Goal: Task Accomplishment & Management: Use online tool/utility

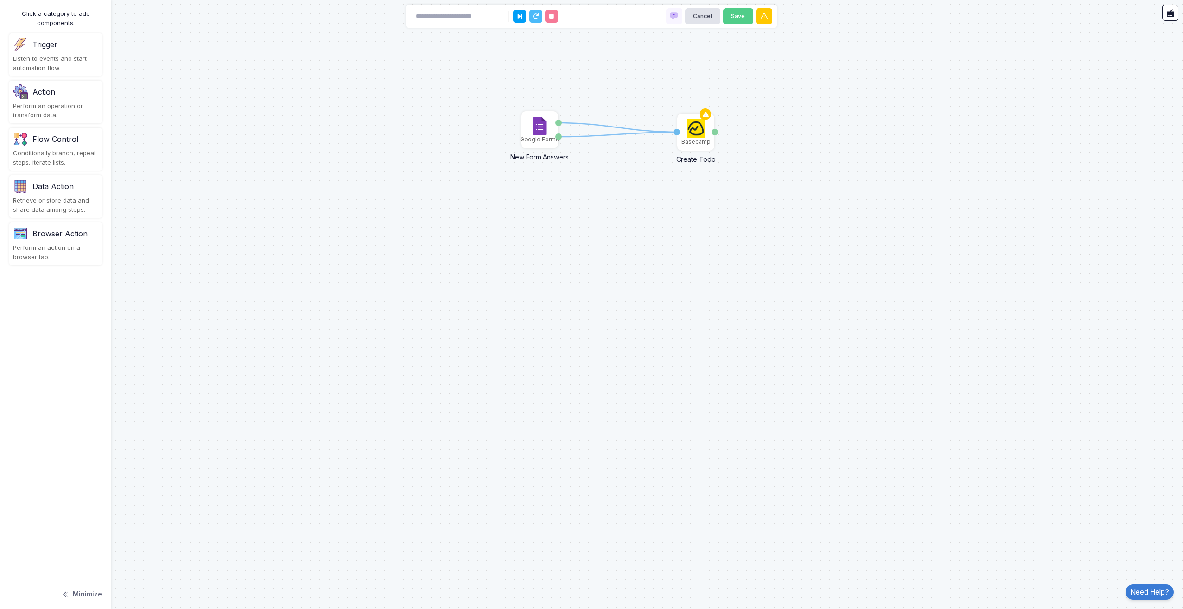
click at [18, 90] on img at bounding box center [20, 91] width 15 height 15
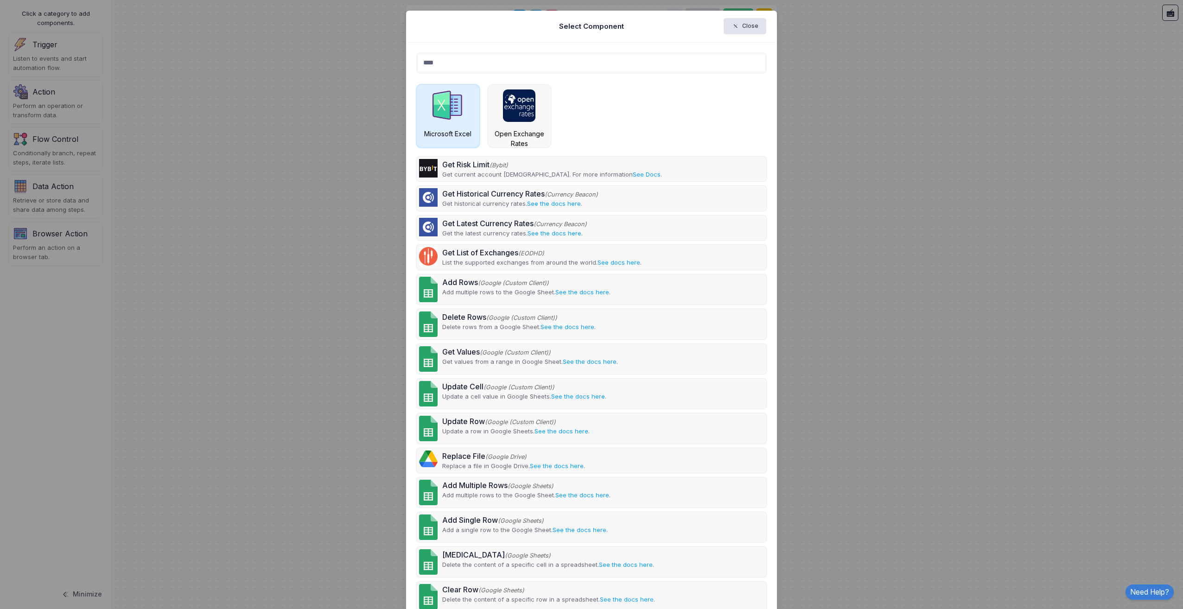
type input "****"
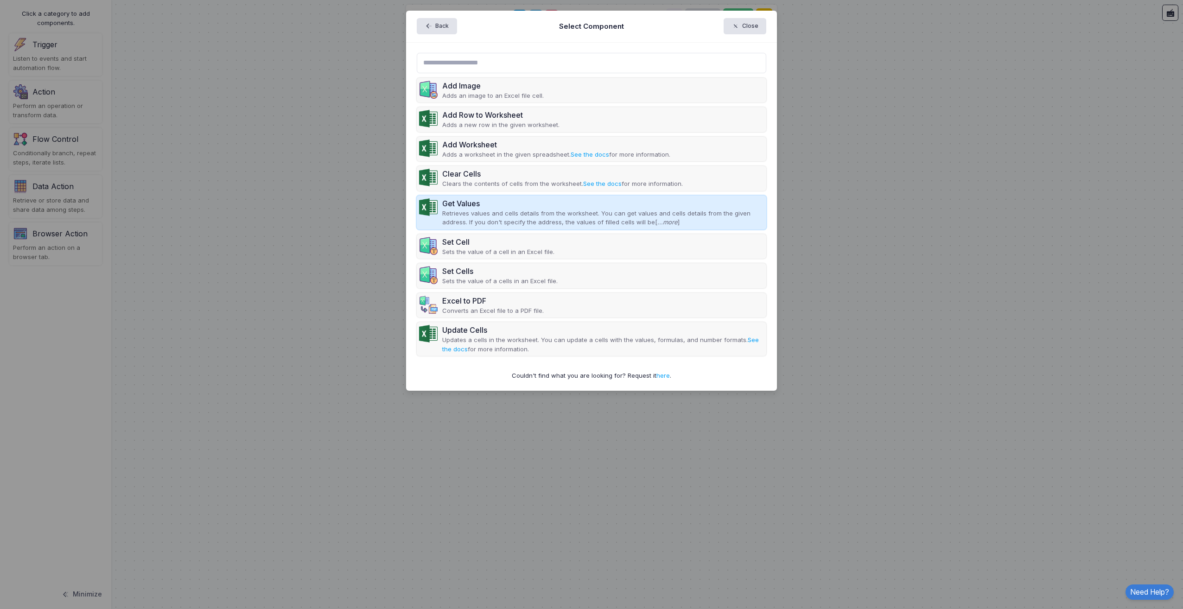
click at [518, 198] on div "Get Values" at bounding box center [603, 203] width 322 height 11
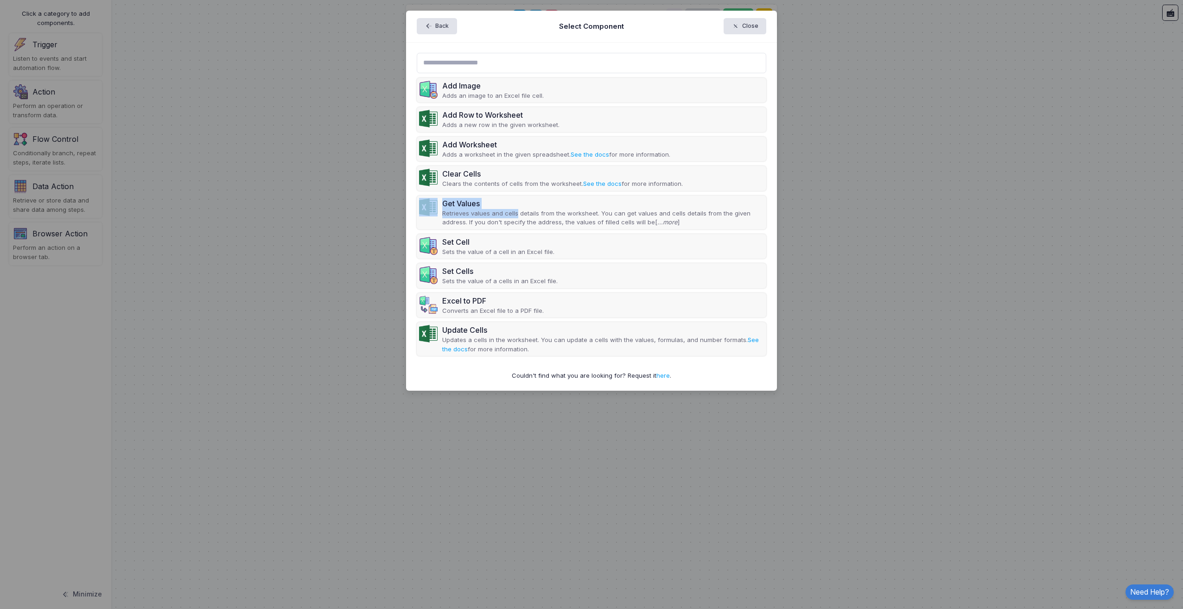
drag, startPoint x: 515, startPoint y: 212, endPoint x: 355, endPoint y: 208, distance: 159.9
click at [355, 208] on ngb-modal-window "Back Select Component Close Add Image Adds an image to an Excel file cell. Add …" at bounding box center [591, 304] width 1183 height 609
click at [354, 208] on ngb-modal-window "Back Select Component Close Add Image Adds an image to an Excel file cell. Add …" at bounding box center [591, 304] width 1183 height 609
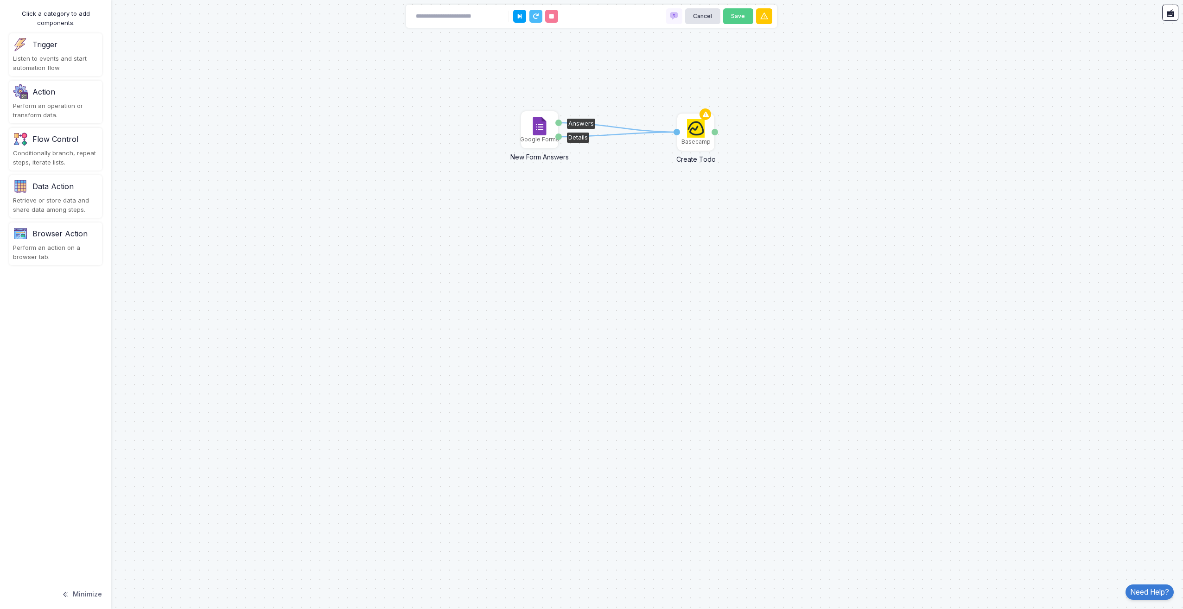
click at [541, 129] on img at bounding box center [539, 126] width 19 height 19
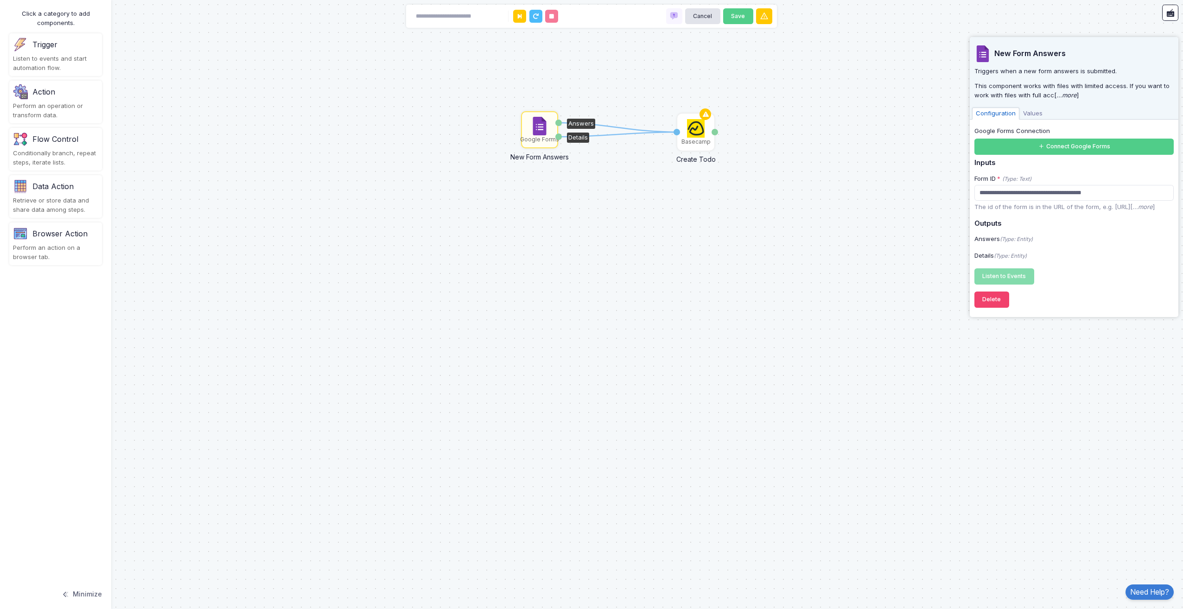
click at [82, 54] on div "Trigger Listen to events and start automation flow." at bounding box center [55, 54] width 93 height 43
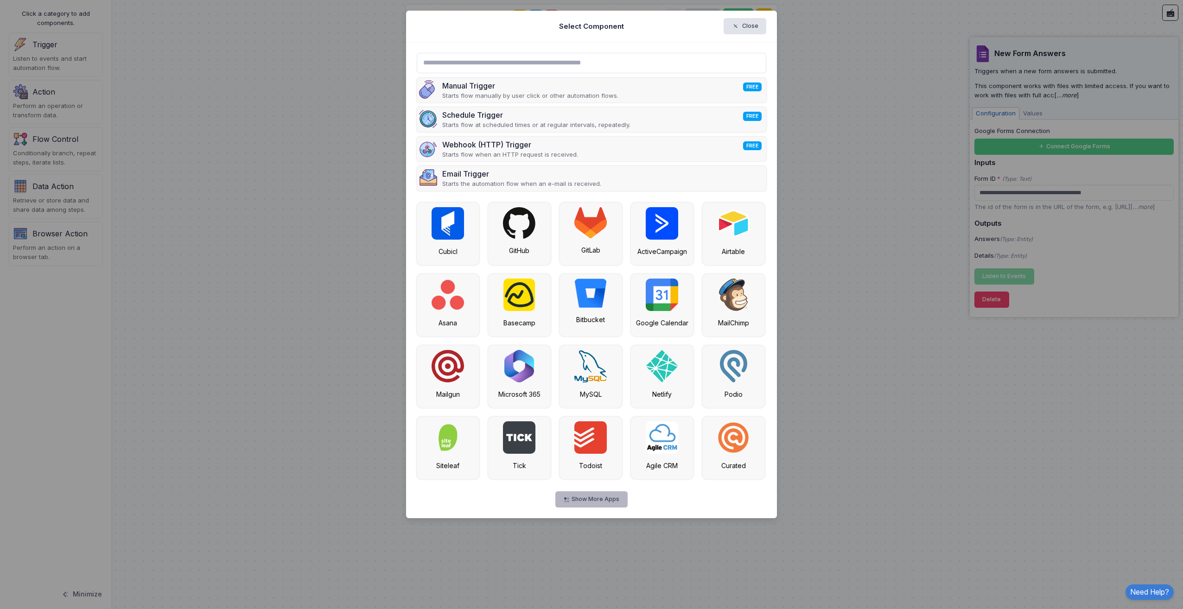
click at [599, 494] on button "Show More Apps" at bounding box center [591, 499] width 72 height 16
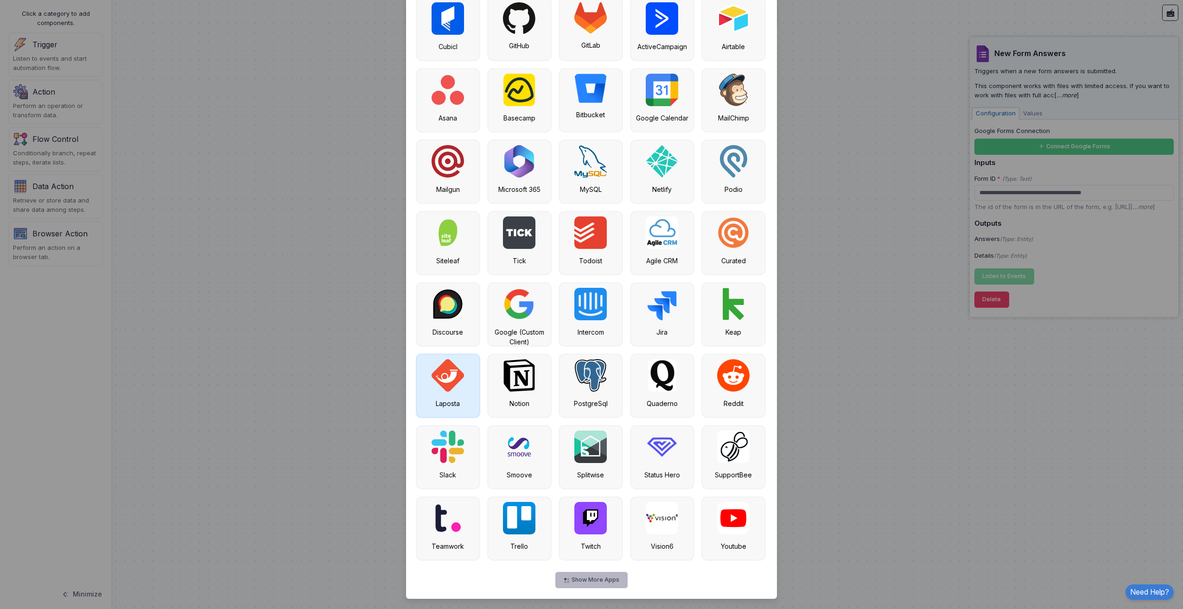
scroll to position [205, 0]
click at [570, 576] on button "Show More Apps" at bounding box center [591, 579] width 72 height 16
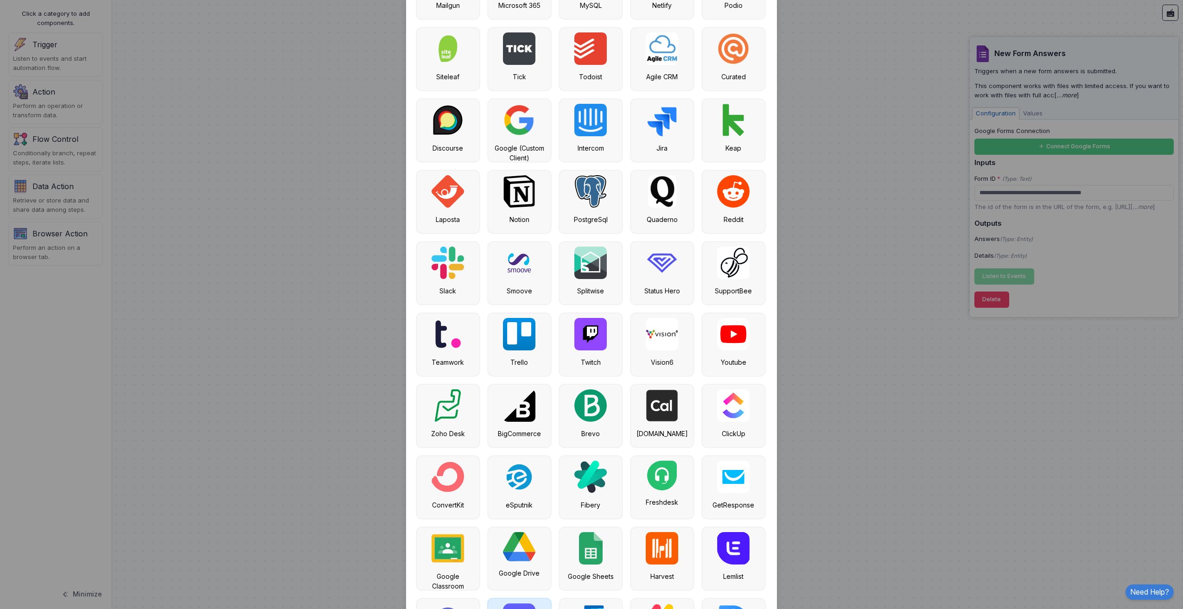
scroll to position [491, 0]
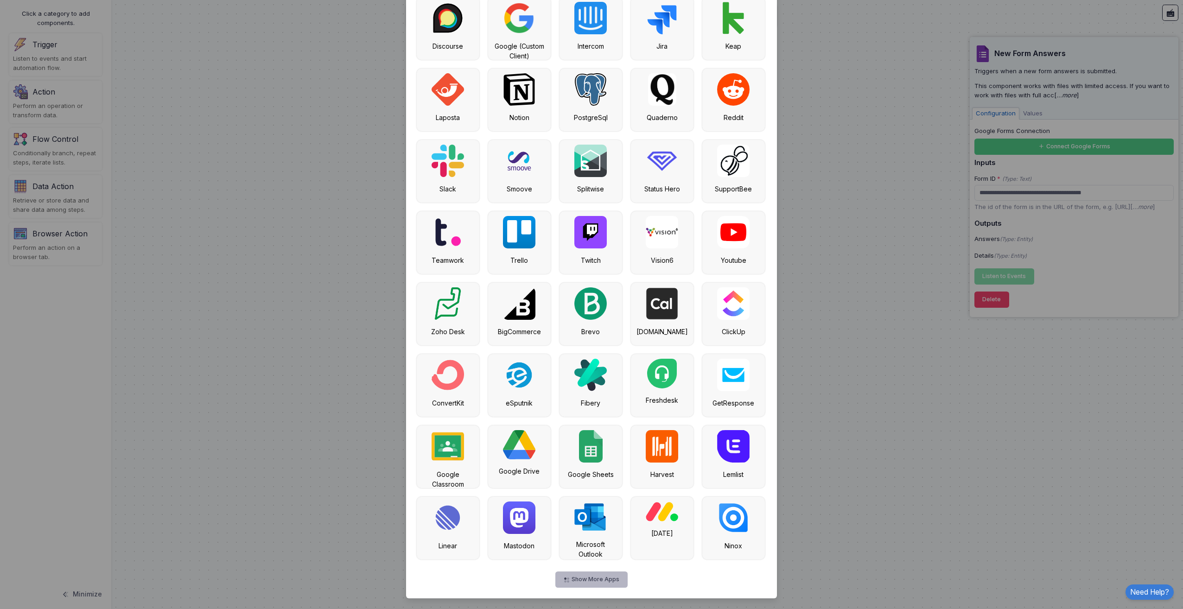
click at [586, 578] on button "Show More Apps" at bounding box center [591, 579] width 72 height 16
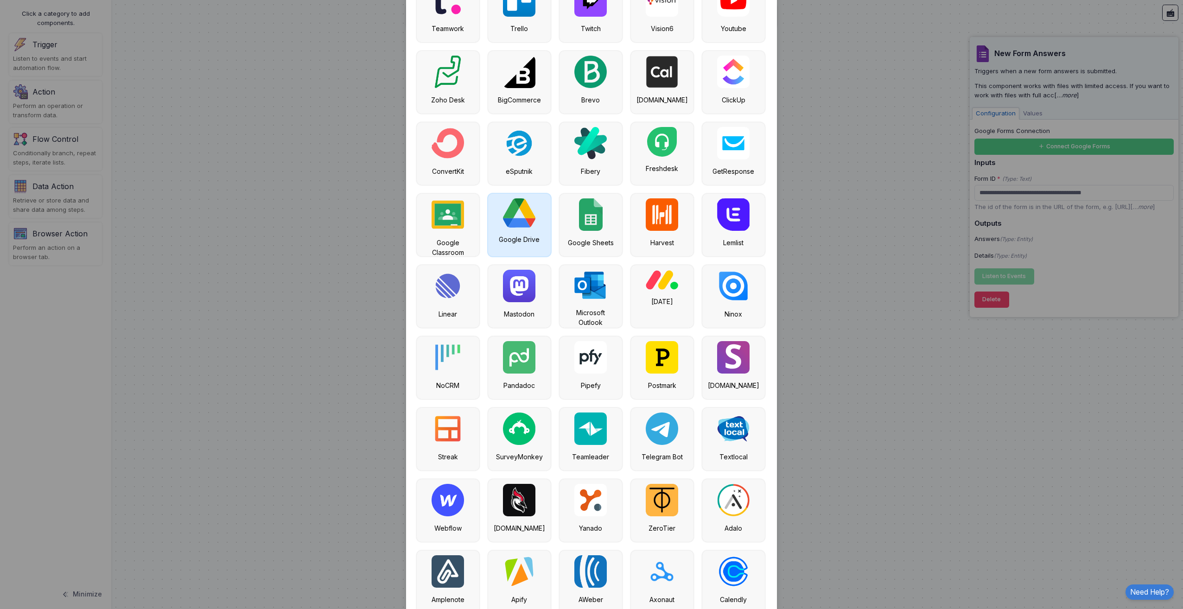
scroll to position [776, 0]
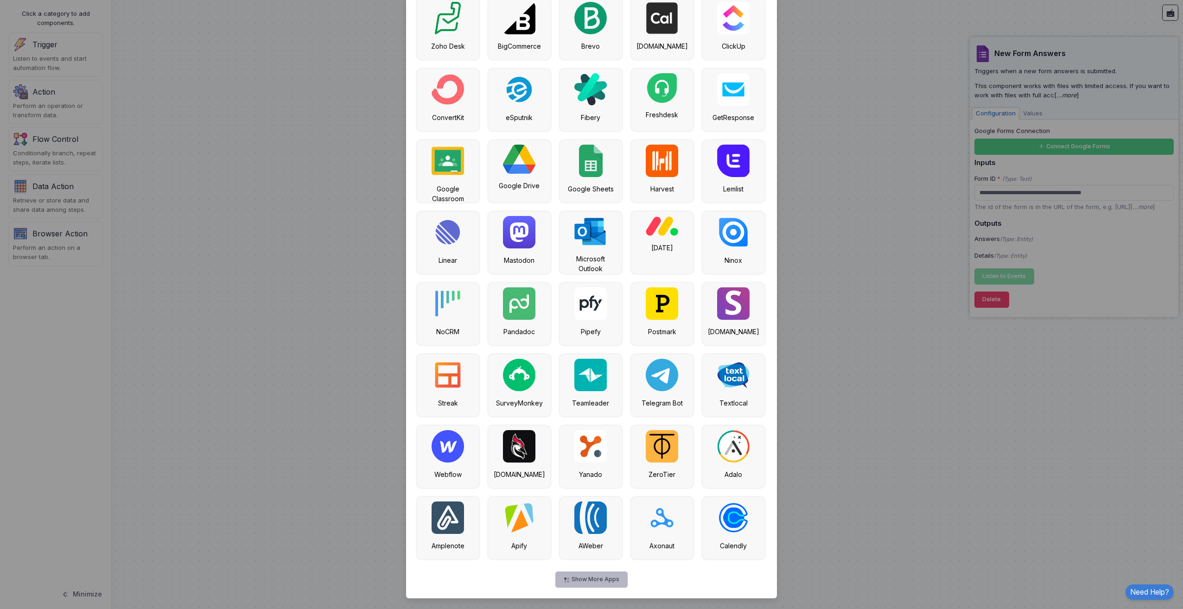
click at [583, 579] on button "Show More Apps" at bounding box center [591, 579] width 72 height 16
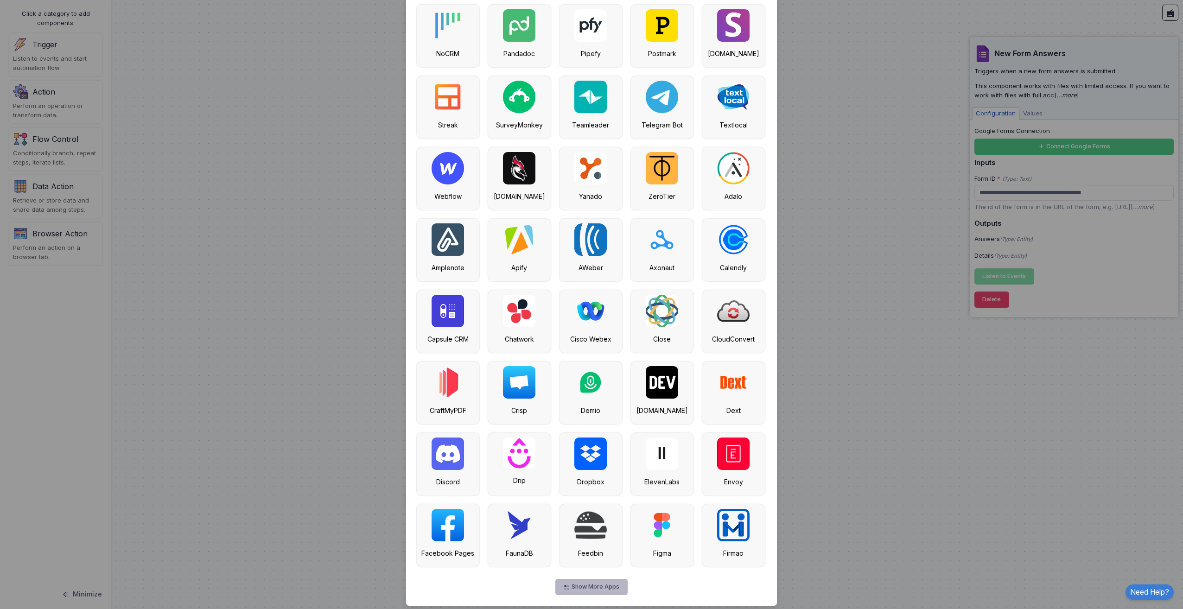
scroll to position [1062, 0]
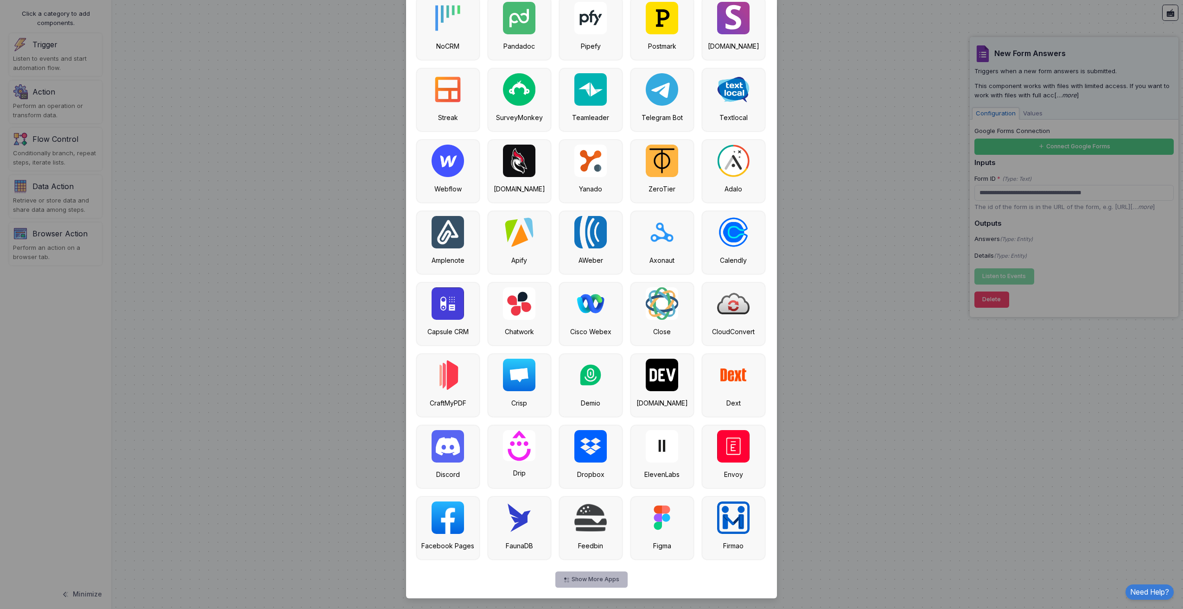
click at [599, 578] on button "Show More Apps" at bounding box center [591, 579] width 72 height 16
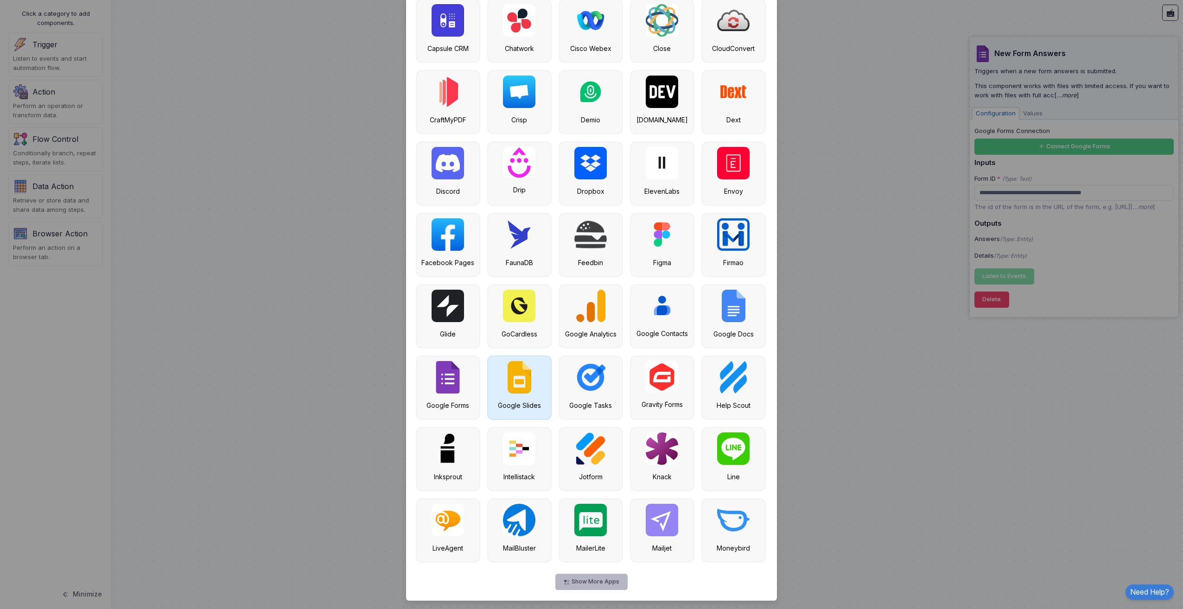
scroll to position [1347, 0]
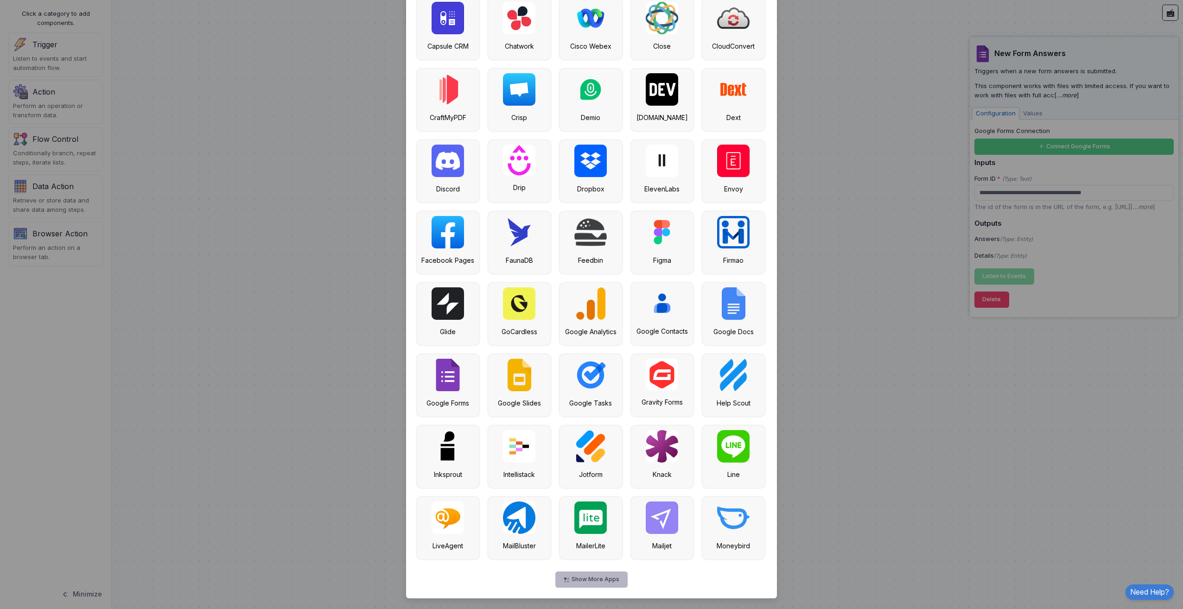
click at [602, 577] on button "Show More Apps" at bounding box center [591, 579] width 72 height 16
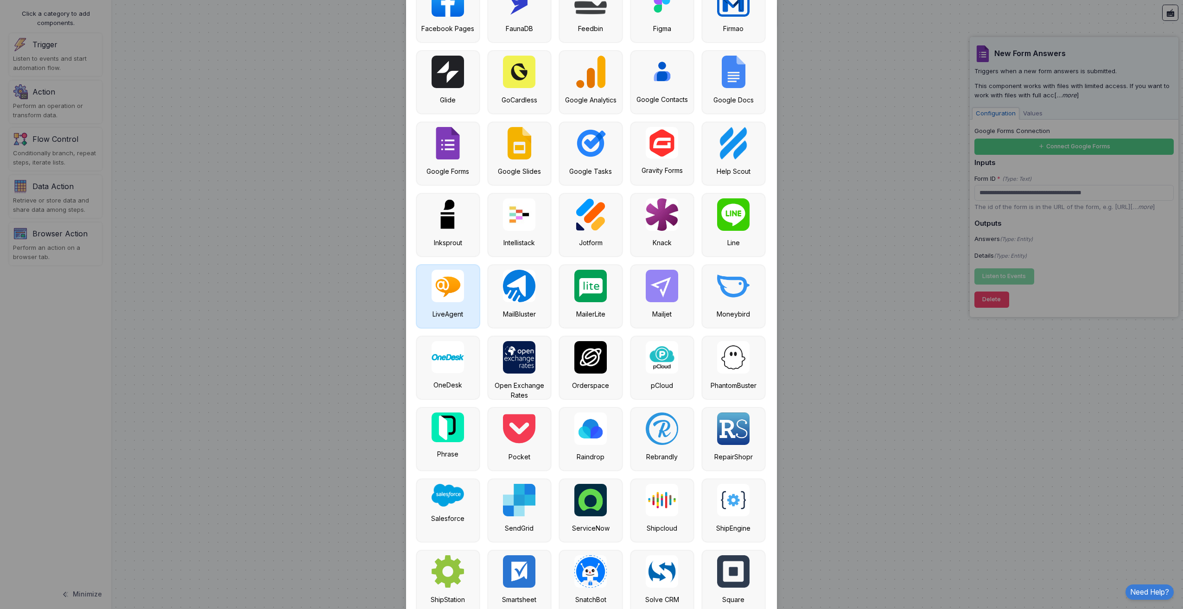
scroll to position [1633, 0]
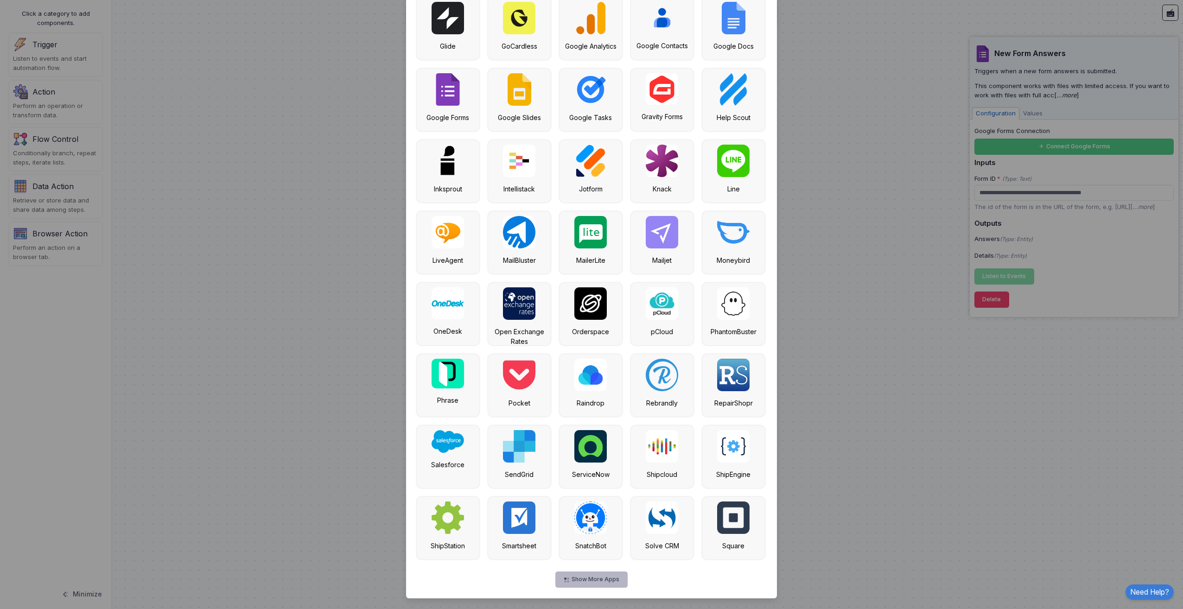
click at [614, 580] on button "Show More Apps" at bounding box center [591, 579] width 72 height 16
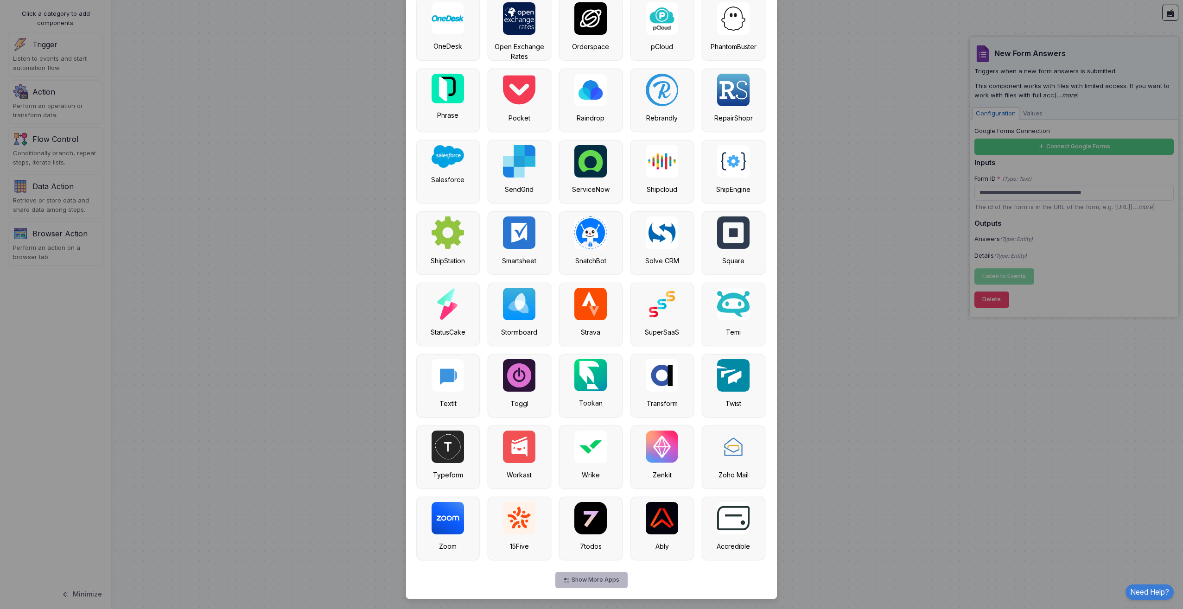
scroll to position [1918, 0]
click at [613, 578] on button "Show More Apps" at bounding box center [591, 579] width 72 height 16
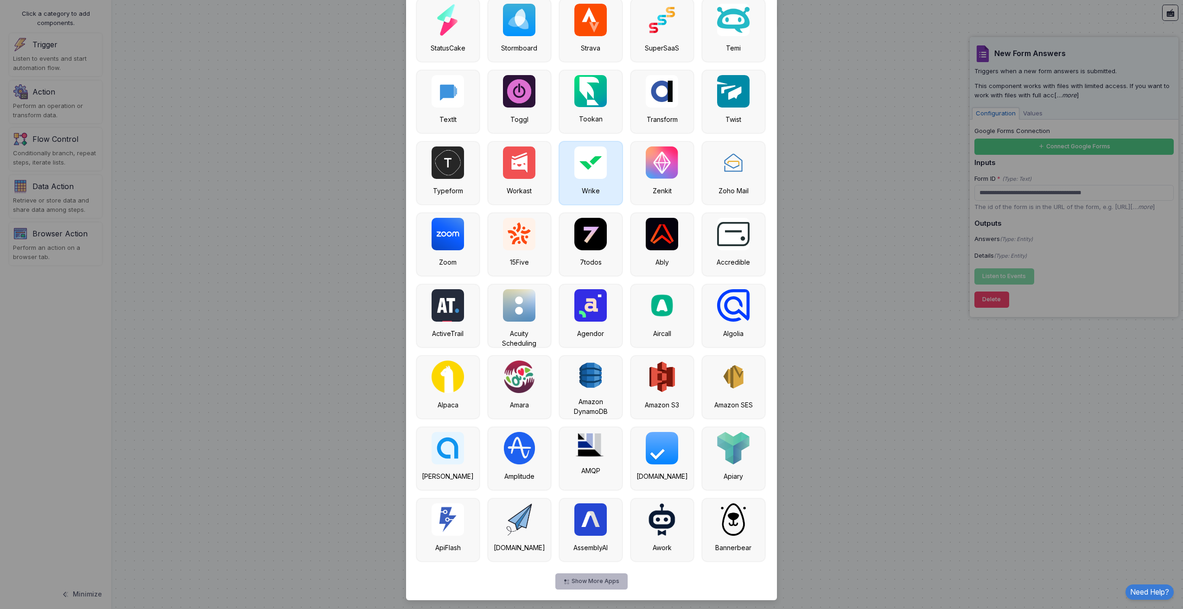
scroll to position [2204, 0]
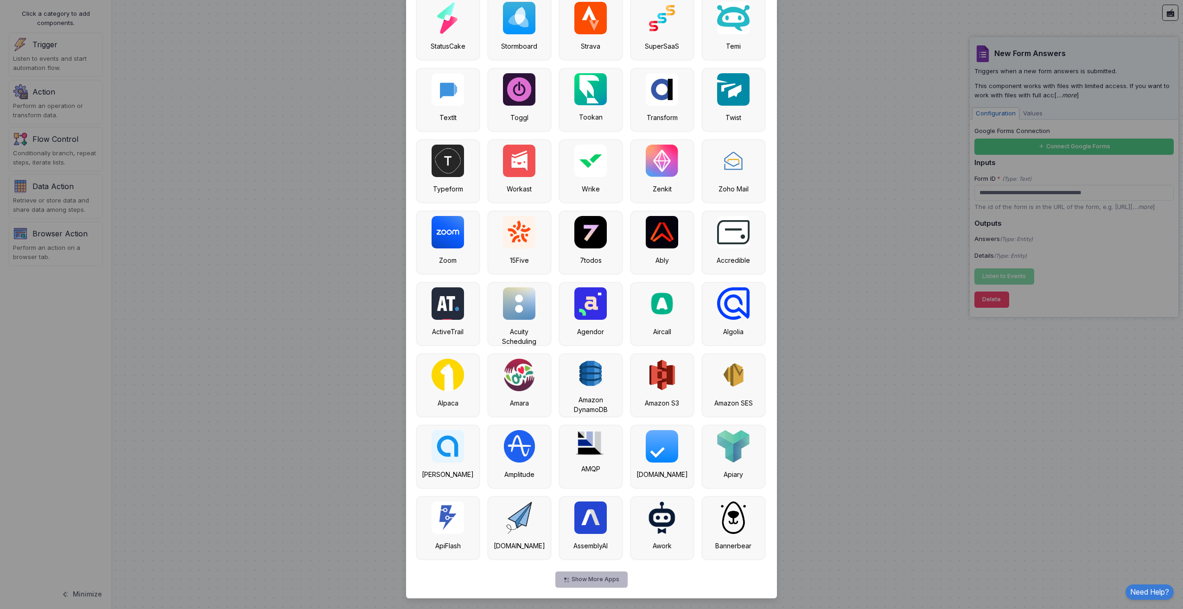
click at [585, 575] on button "Show More Apps" at bounding box center [591, 579] width 72 height 16
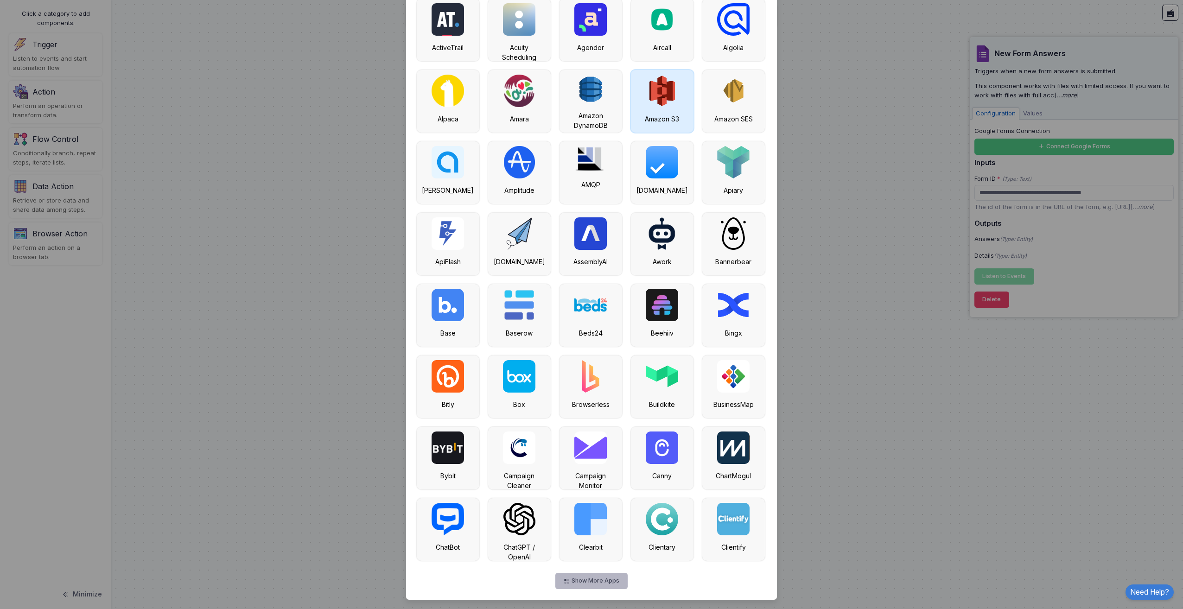
scroll to position [2489, 0]
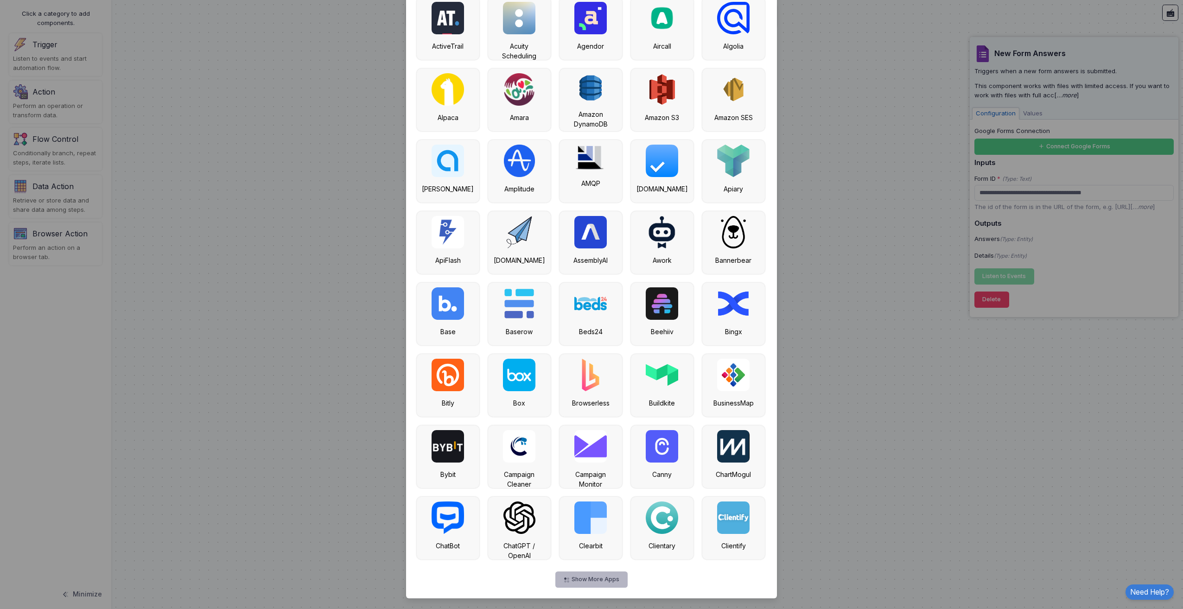
click at [572, 576] on button "Show More Apps" at bounding box center [591, 579] width 72 height 16
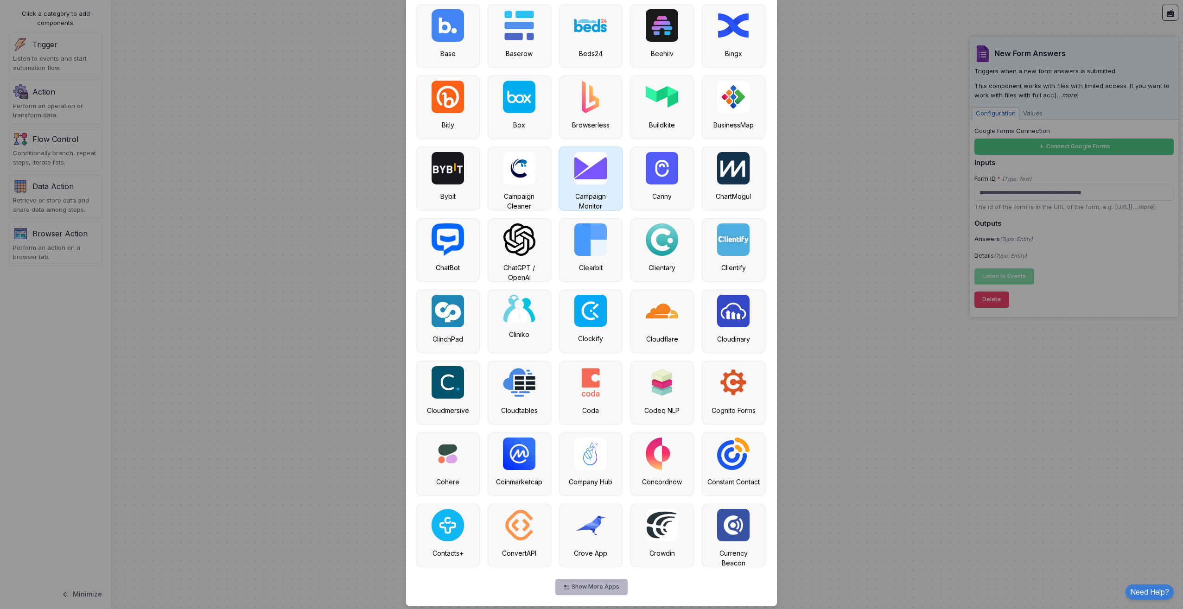
scroll to position [2775, 0]
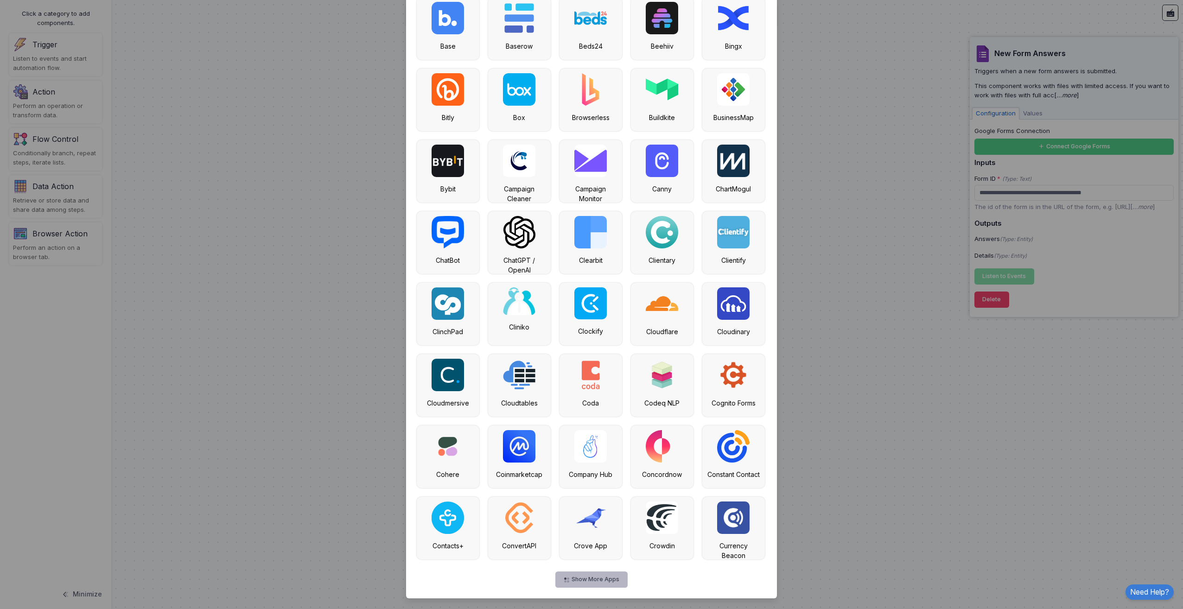
click at [576, 575] on button "Show More Apps" at bounding box center [591, 579] width 72 height 16
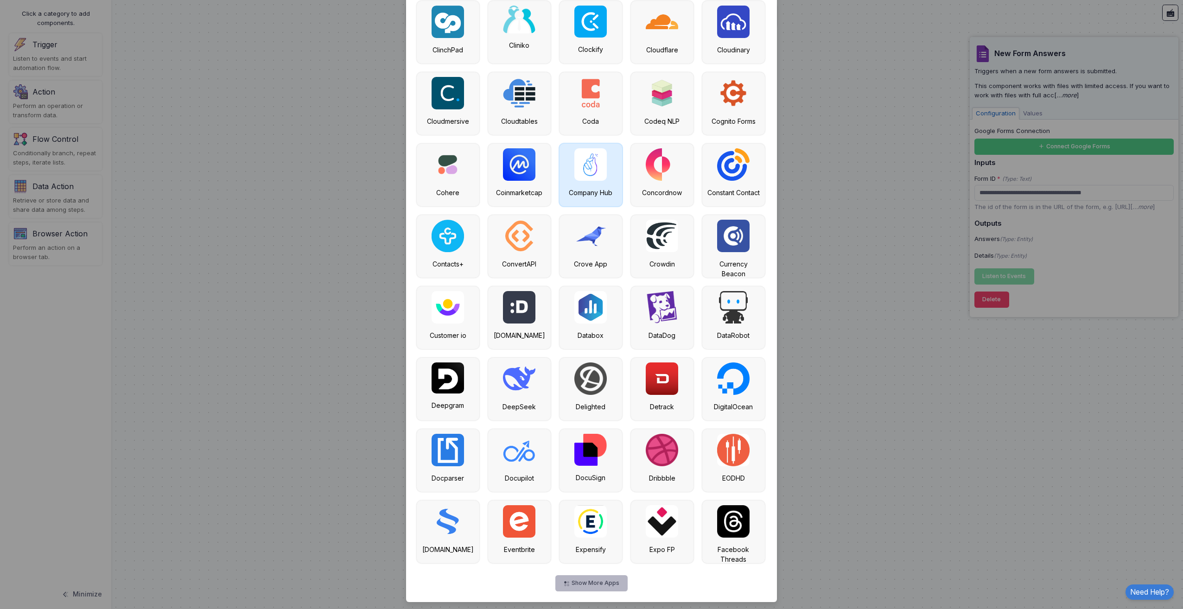
scroll to position [3060, 0]
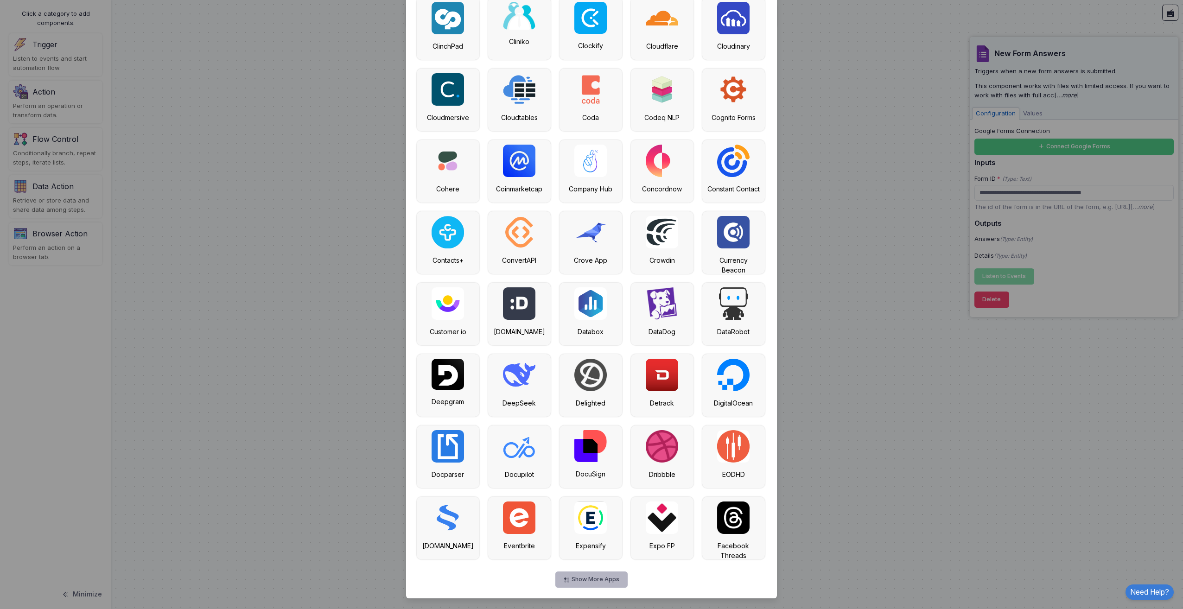
click at [585, 578] on button "Show More Apps" at bounding box center [591, 579] width 72 height 16
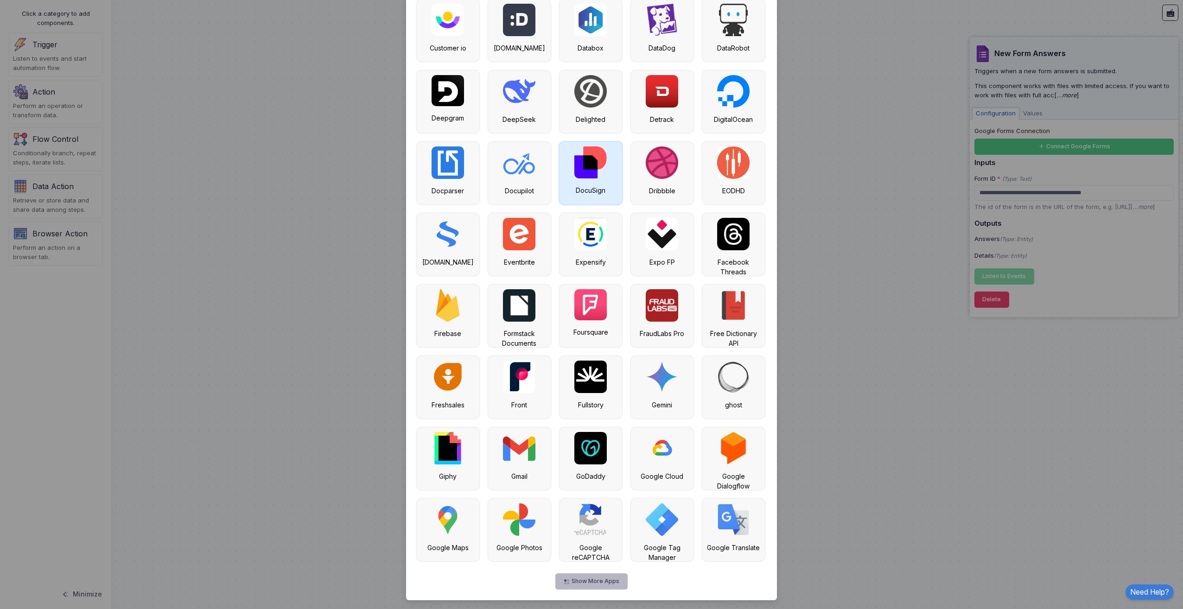
scroll to position [3346, 0]
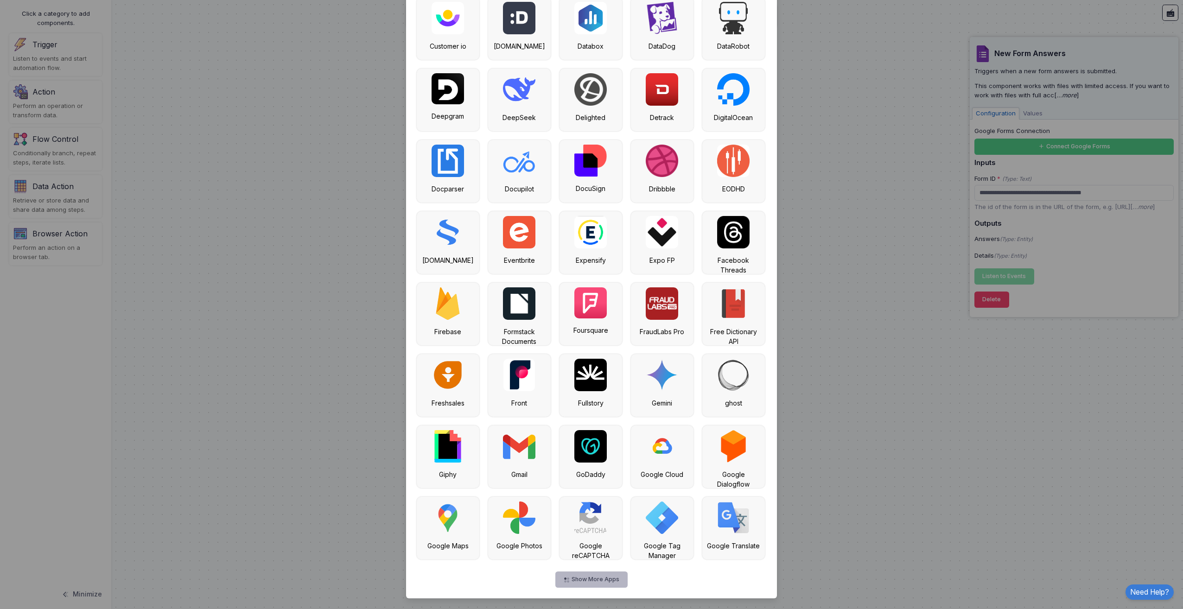
click at [585, 577] on button "Show More Apps" at bounding box center [591, 579] width 72 height 16
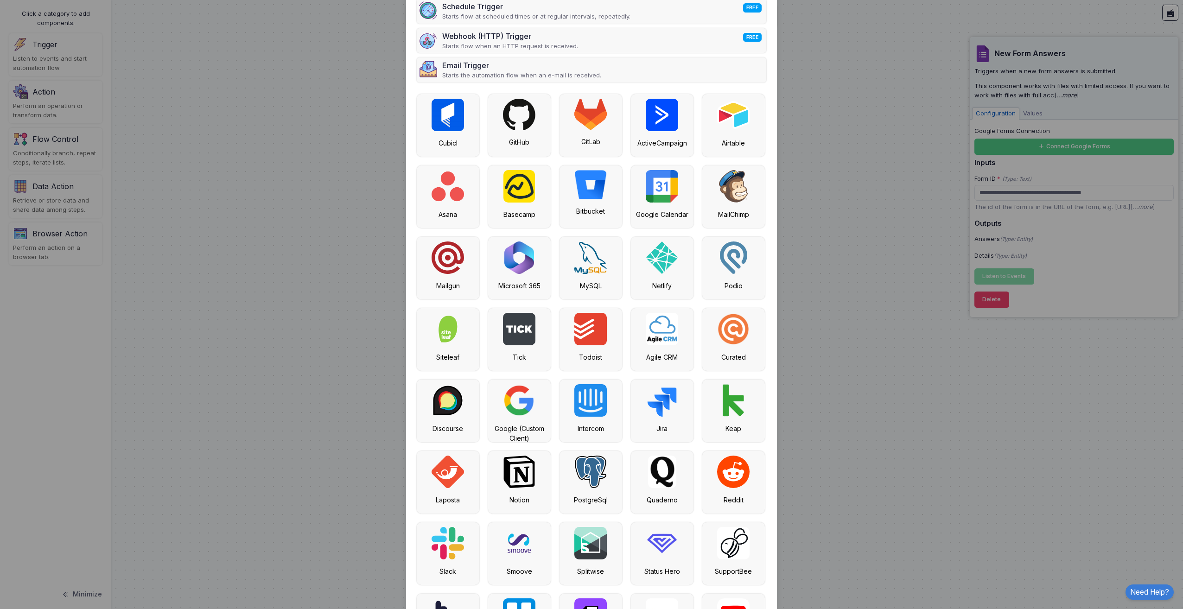
scroll to position [0, 0]
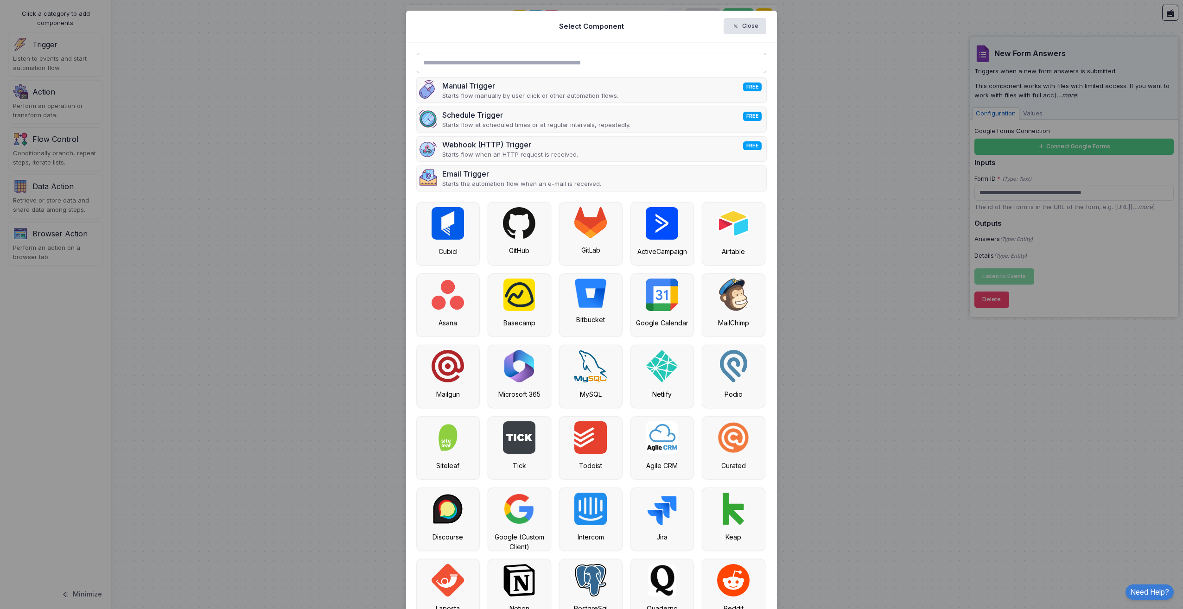
click at [526, 58] on input "text" at bounding box center [592, 63] width 350 height 20
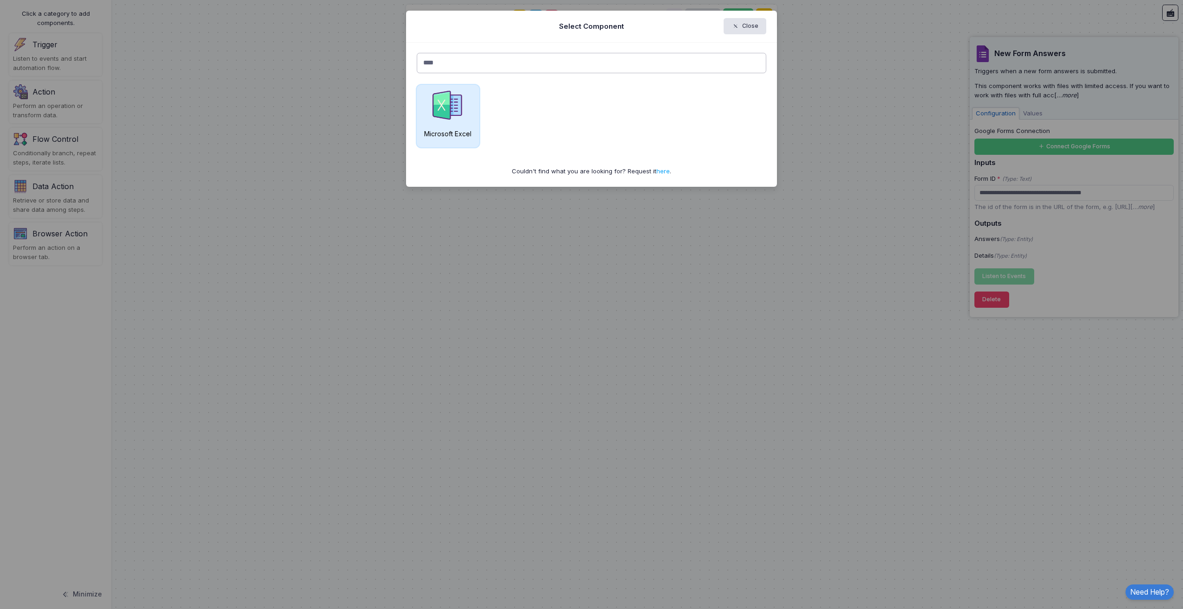
type input "****"
click at [449, 110] on img at bounding box center [447, 105] width 32 height 32
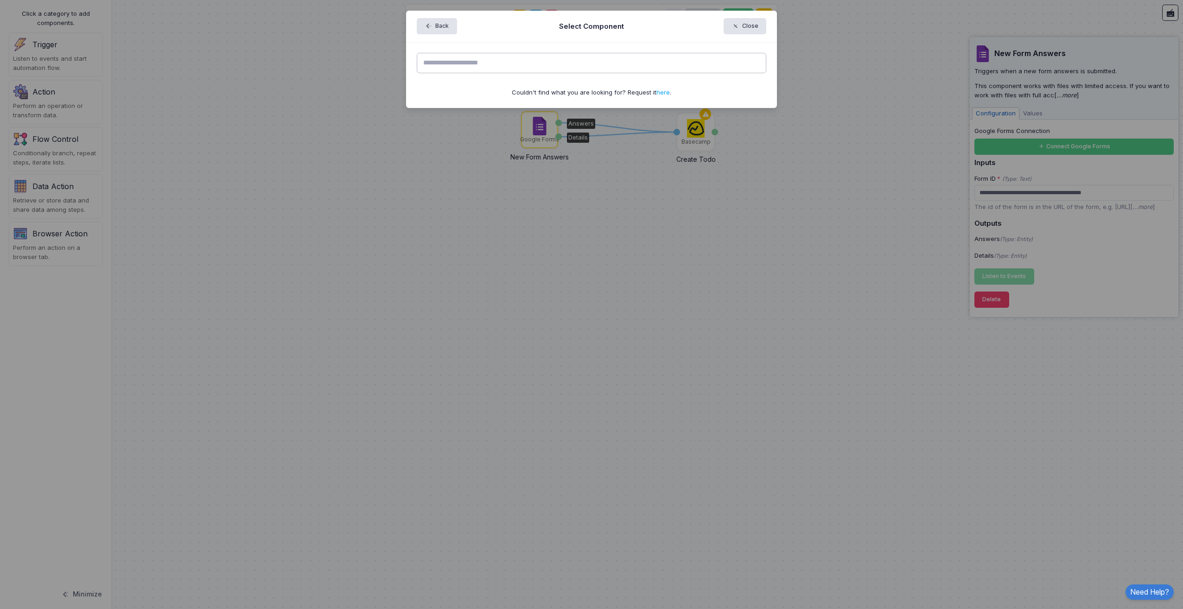
click at [502, 69] on input "text" at bounding box center [592, 63] width 350 height 20
click at [453, 36] on div "Back Select Component Close" at bounding box center [591, 27] width 371 height 32
click at [437, 30] on button "Back" at bounding box center [437, 26] width 40 height 16
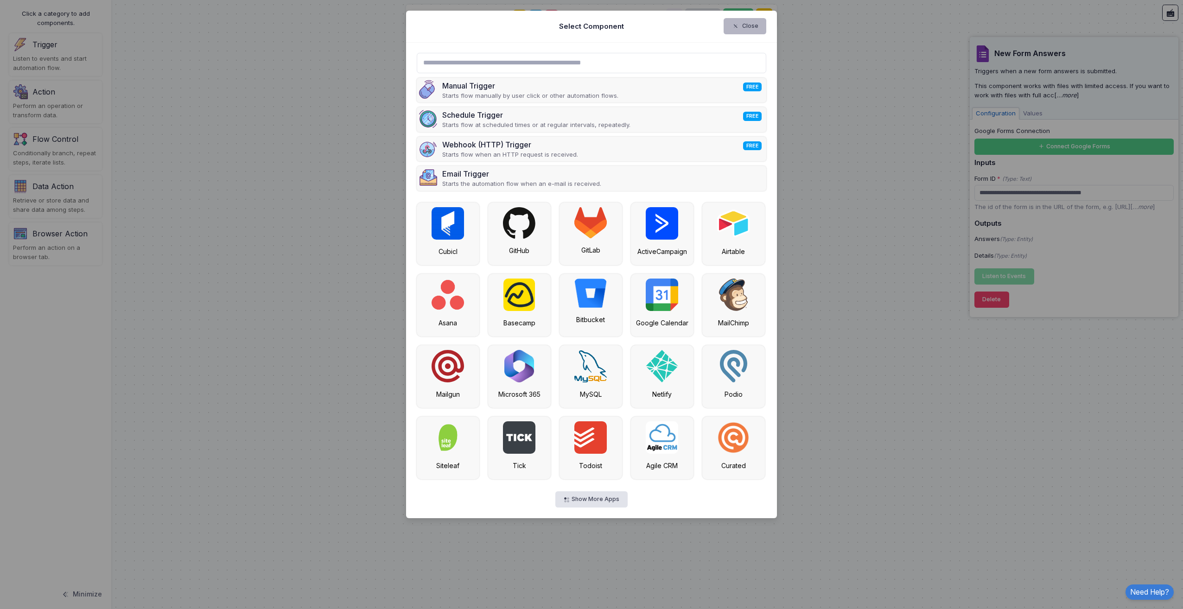
drag, startPoint x: 731, startPoint y: 31, endPoint x: 564, endPoint y: 25, distance: 166.9
click at [564, 25] on div "Select Component Close" at bounding box center [591, 27] width 371 height 32
click at [740, 26] on span "button" at bounding box center [740, 26] width 0 height 8
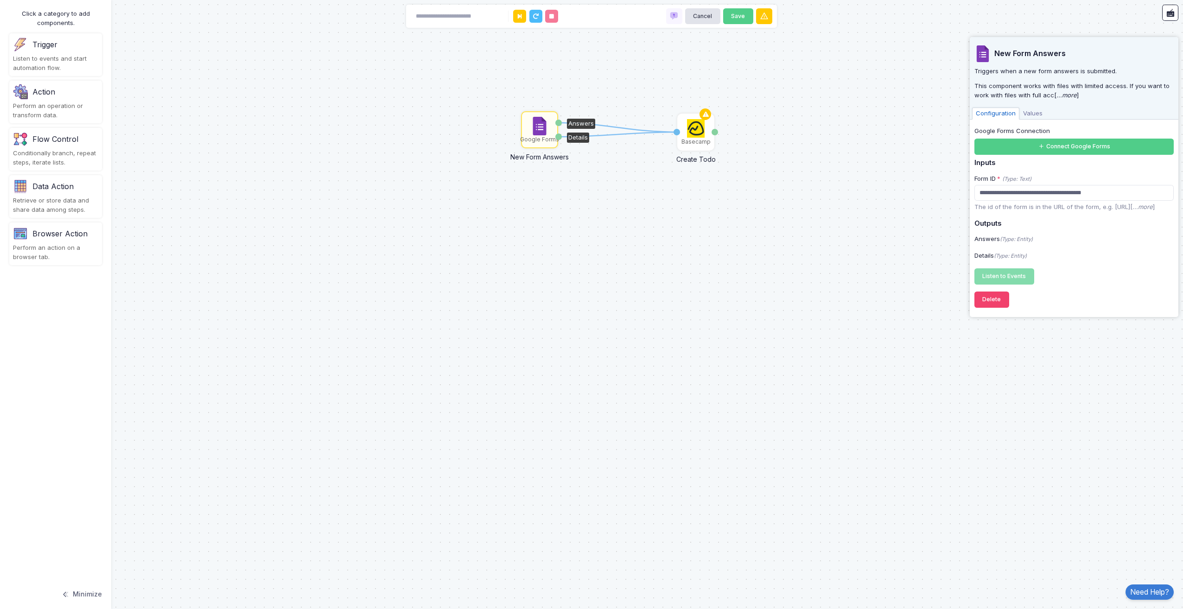
click at [598, 299] on div "1 1 Google Forms New Form Answers Answers Details Basecamp Create Todo Content …" at bounding box center [591, 304] width 1183 height 609
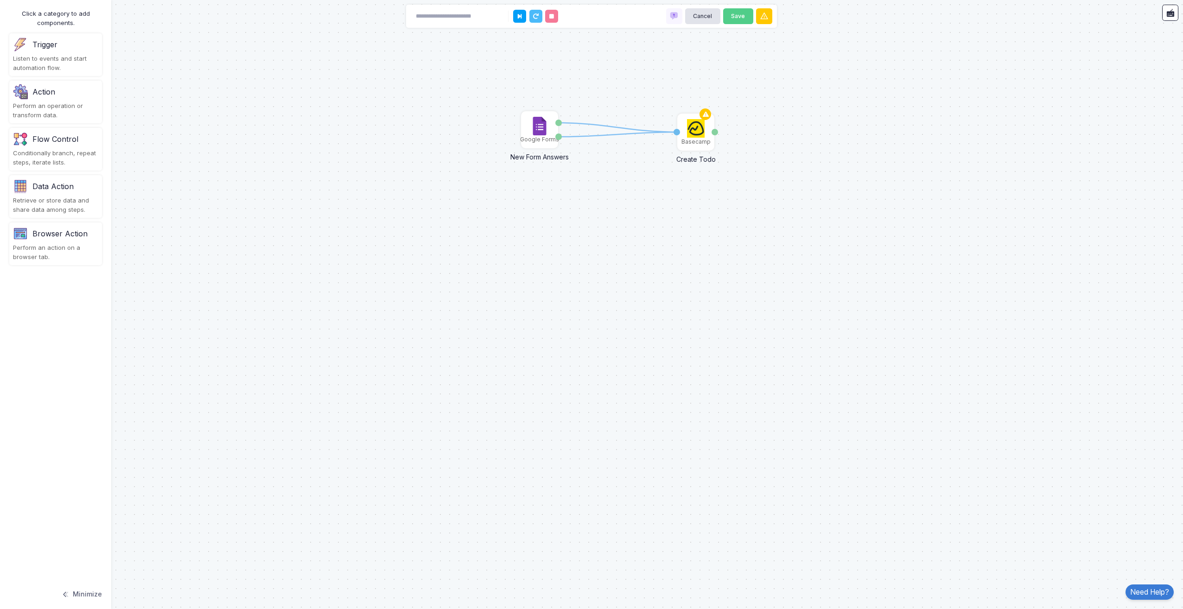
click at [513, 365] on div "1 1 Google Forms New Form Answers Answers Details Basecamp Create Todo Content …" at bounding box center [591, 304] width 1183 height 609
click at [56, 66] on div "Listen to events and start automation flow." at bounding box center [55, 63] width 85 height 18
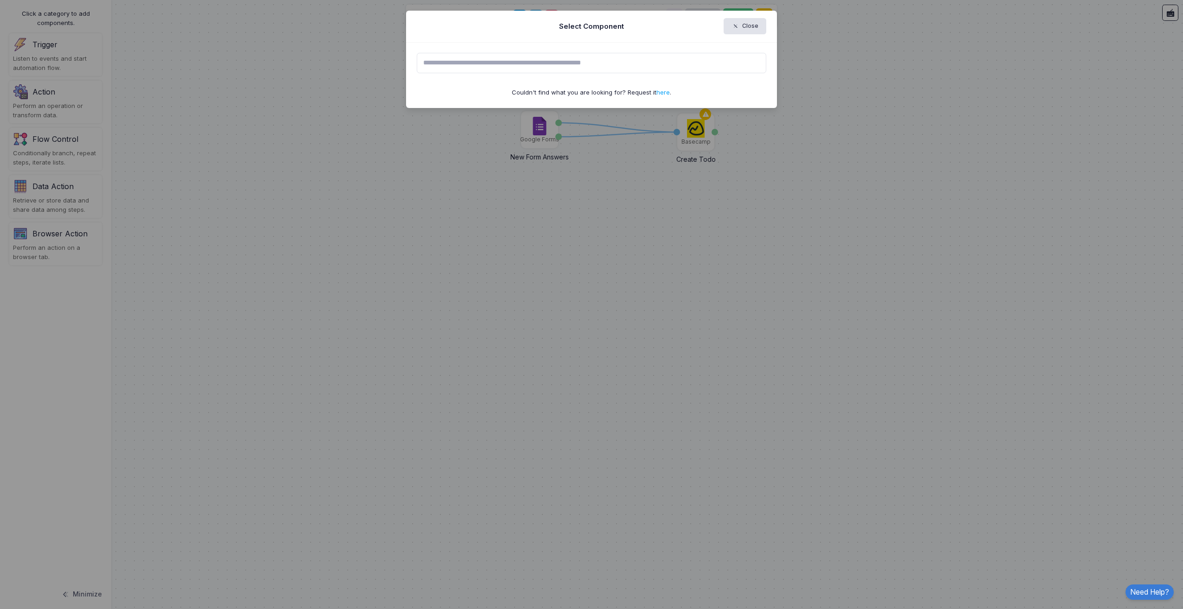
click at [453, 59] on input "text" at bounding box center [592, 63] width 350 height 20
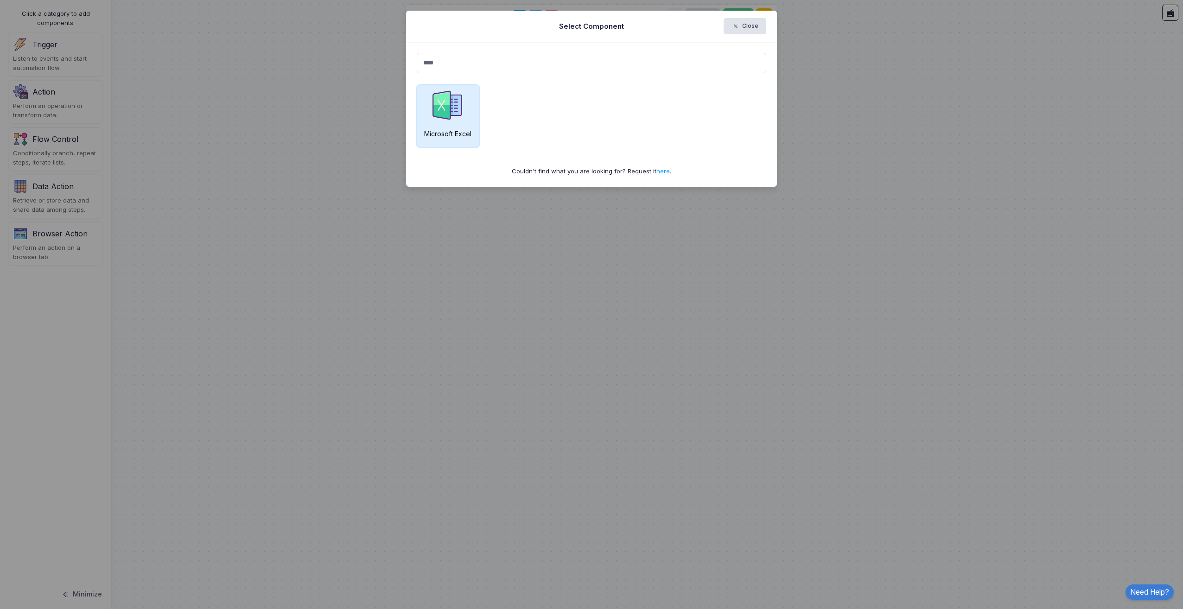
type input "****"
click at [453, 117] on img at bounding box center [447, 105] width 32 height 32
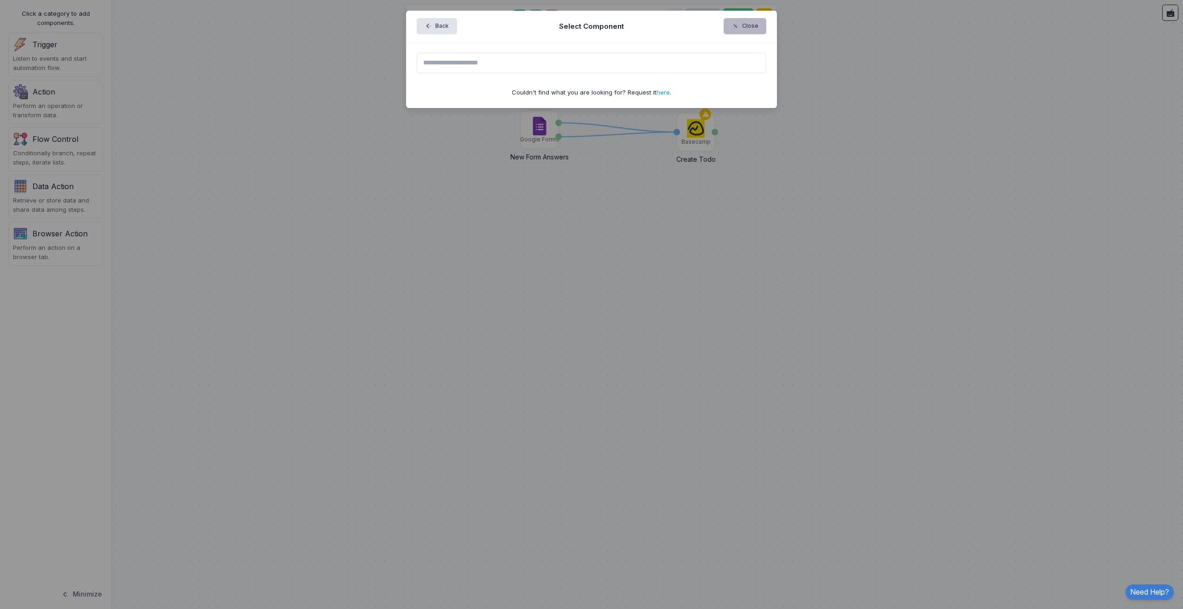
click at [758, 26] on button "Close" at bounding box center [744, 26] width 43 height 16
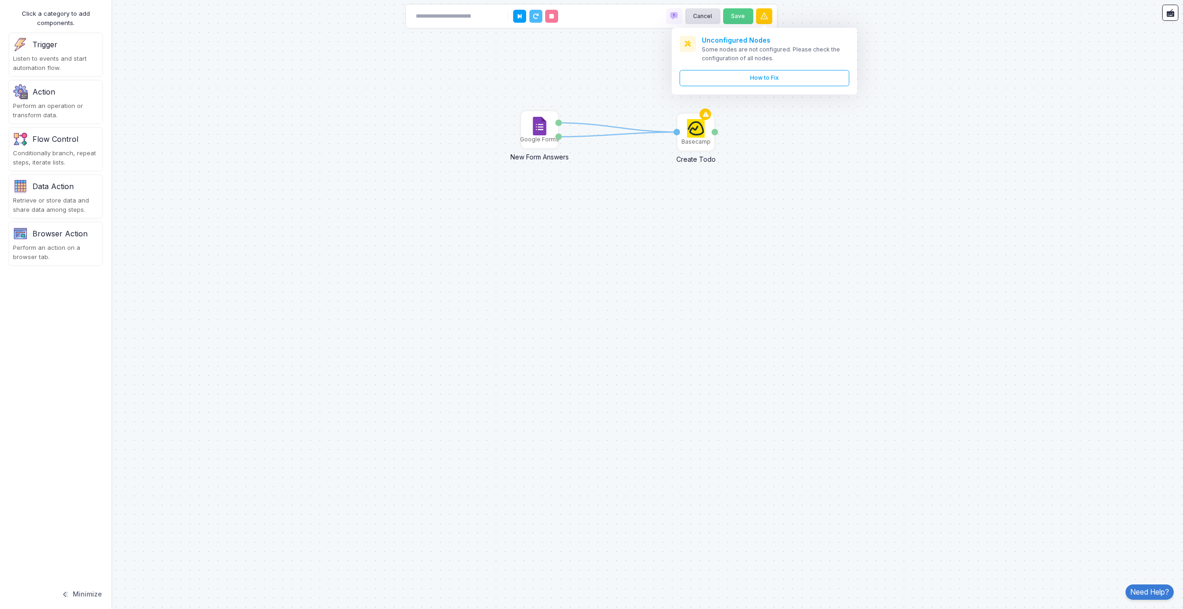
click at [897, 203] on div "1 1 Google Forms New Form Answers Answers Details Basecamp Create Todo Content …" at bounding box center [591, 304] width 1183 height 609
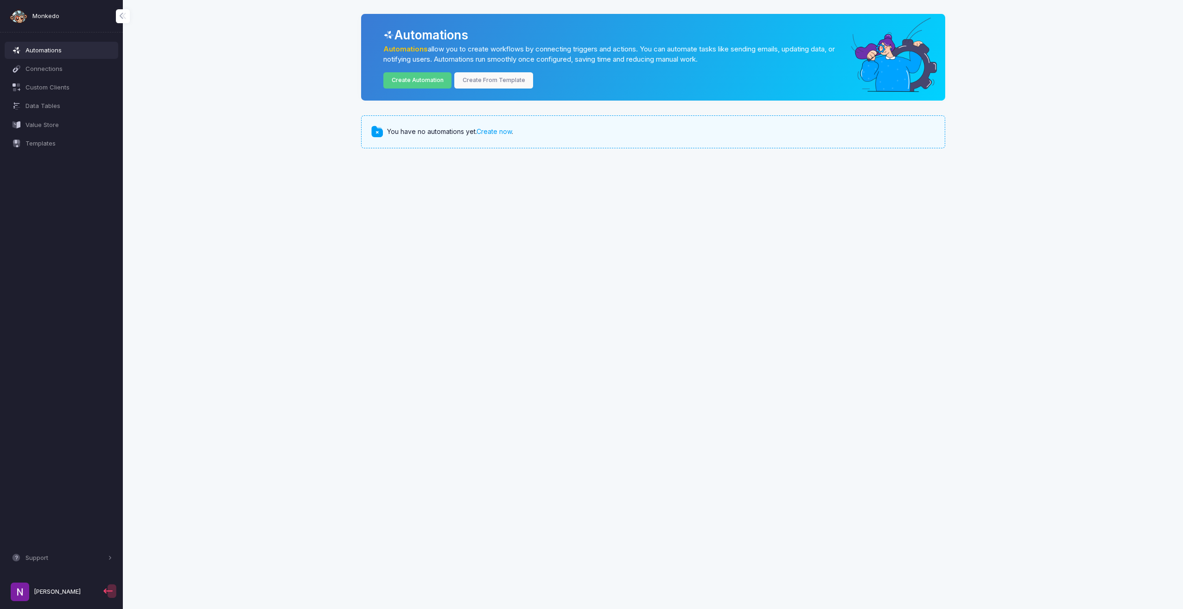
click at [513, 128] on span "You have no automations yet. Create now ." at bounding box center [450, 132] width 126 height 10
click at [501, 135] on link "Create now" at bounding box center [493, 131] width 35 height 8
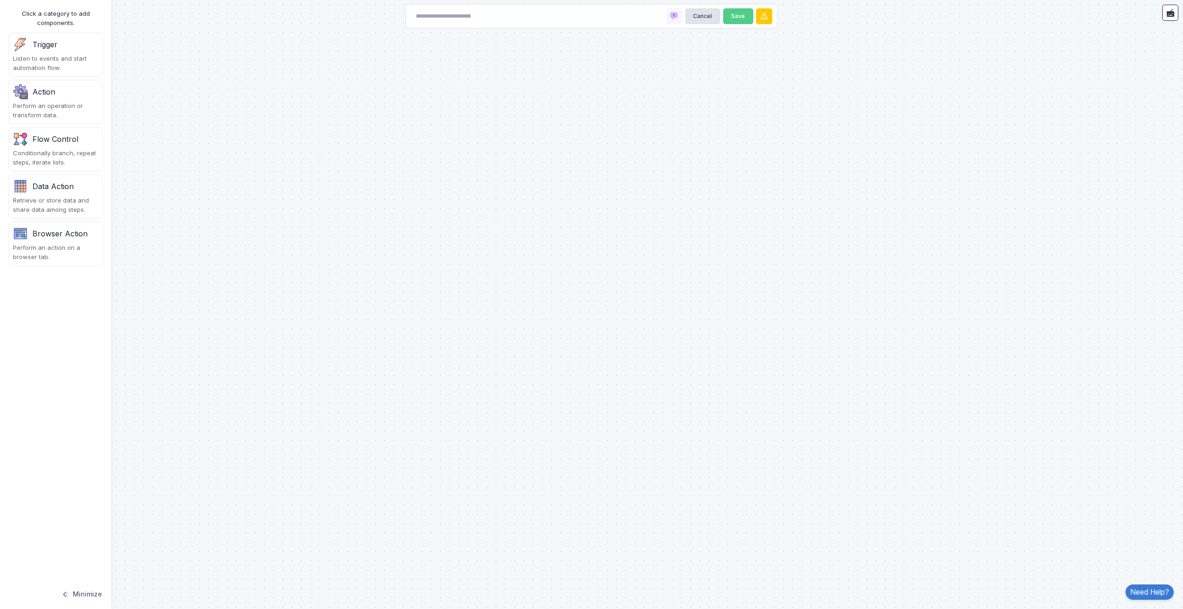
click at [57, 100] on div "Action Perform an operation or transform data." at bounding box center [55, 102] width 93 height 43
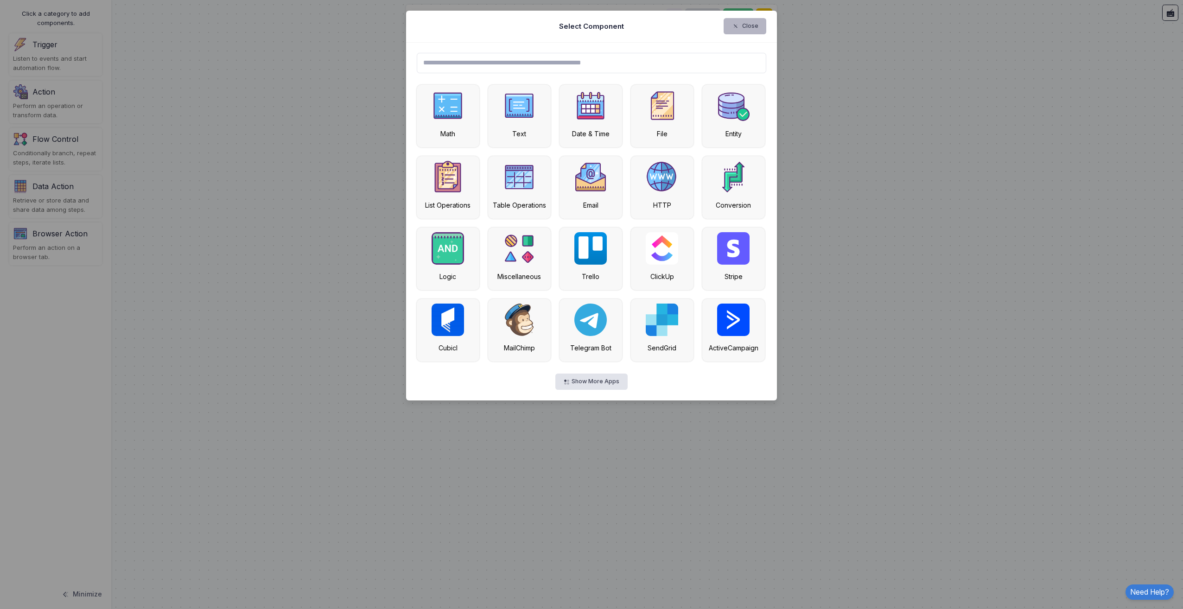
click at [751, 18] on button "Close" at bounding box center [744, 26] width 43 height 16
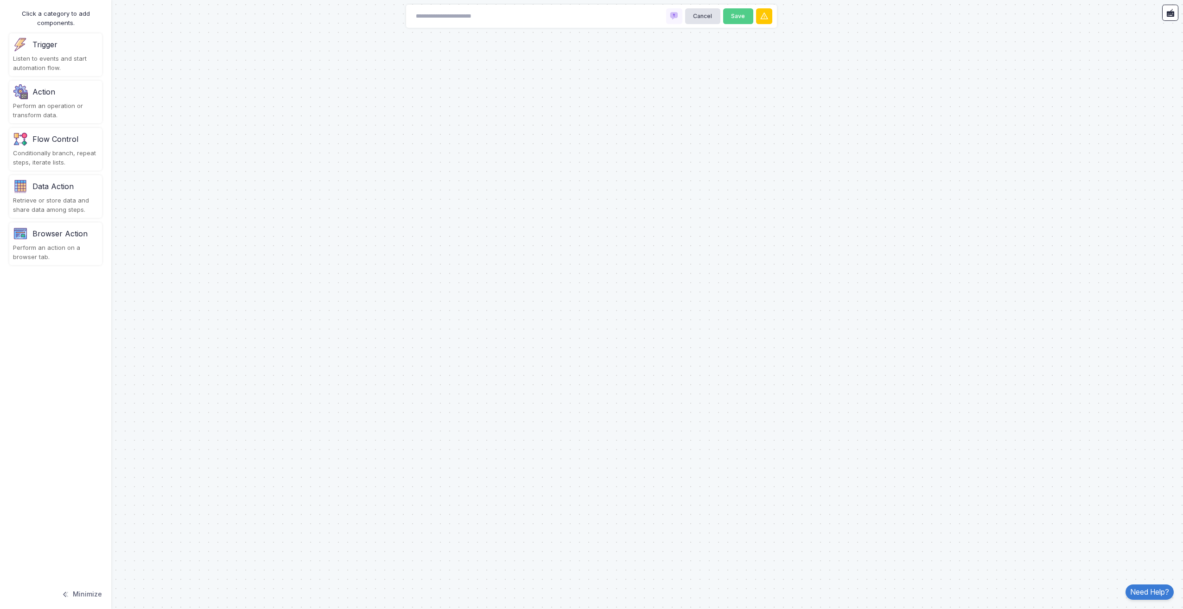
click at [74, 59] on div "Listen to events and start automation flow." at bounding box center [55, 63] width 85 height 18
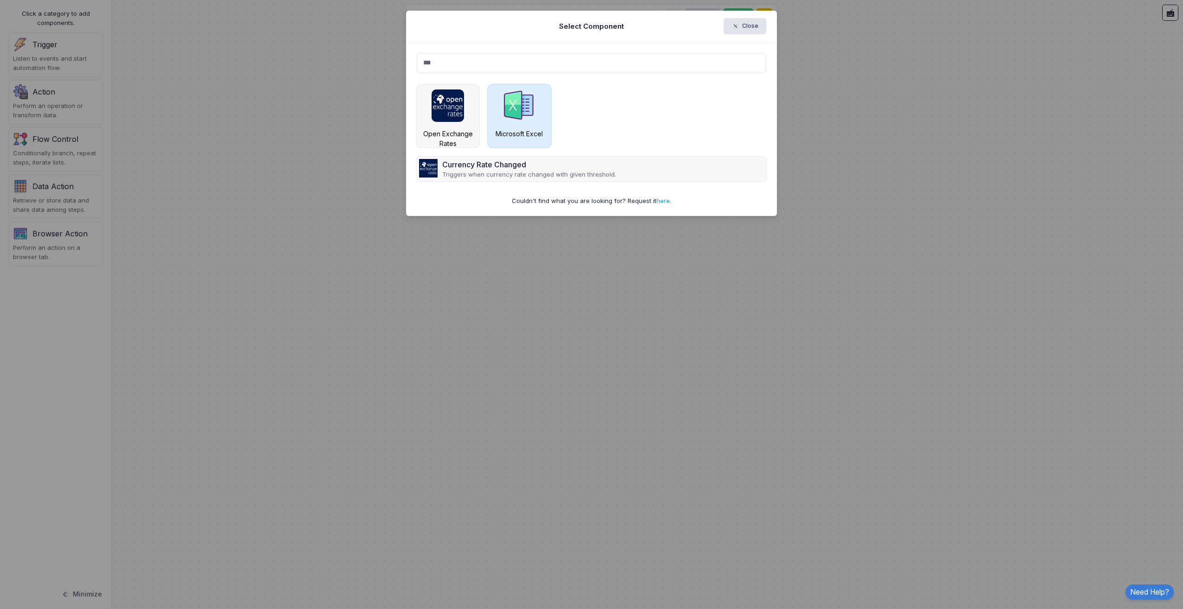
type input "***"
click at [505, 117] on img at bounding box center [519, 105] width 32 height 32
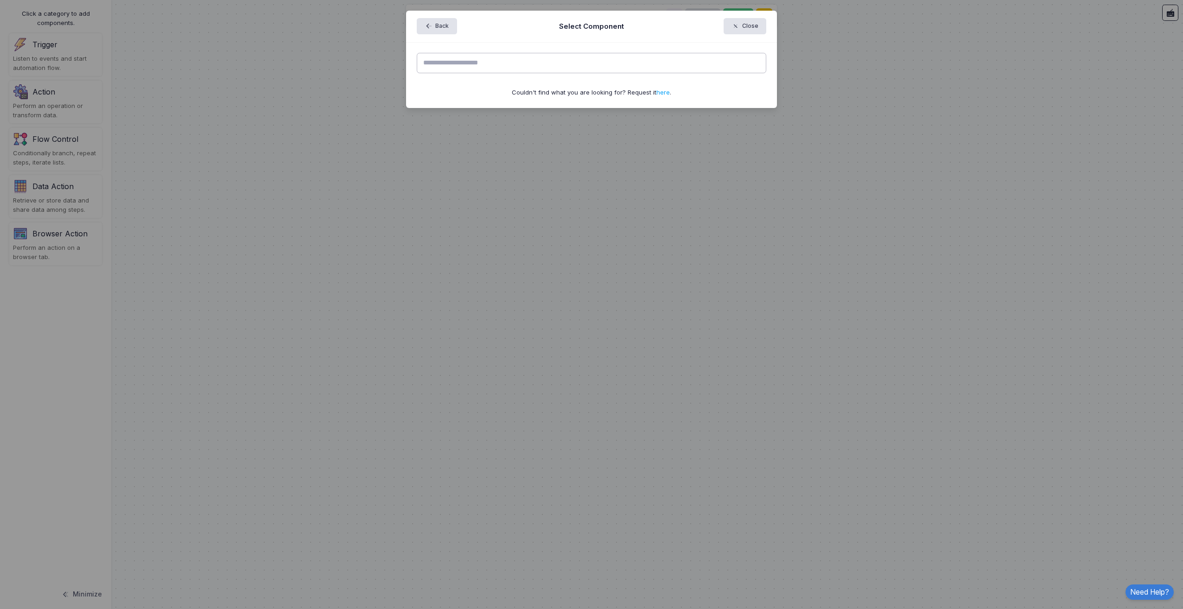
click at [495, 56] on input "text" at bounding box center [592, 63] width 350 height 20
click at [437, 21] on button "Back" at bounding box center [437, 26] width 40 height 16
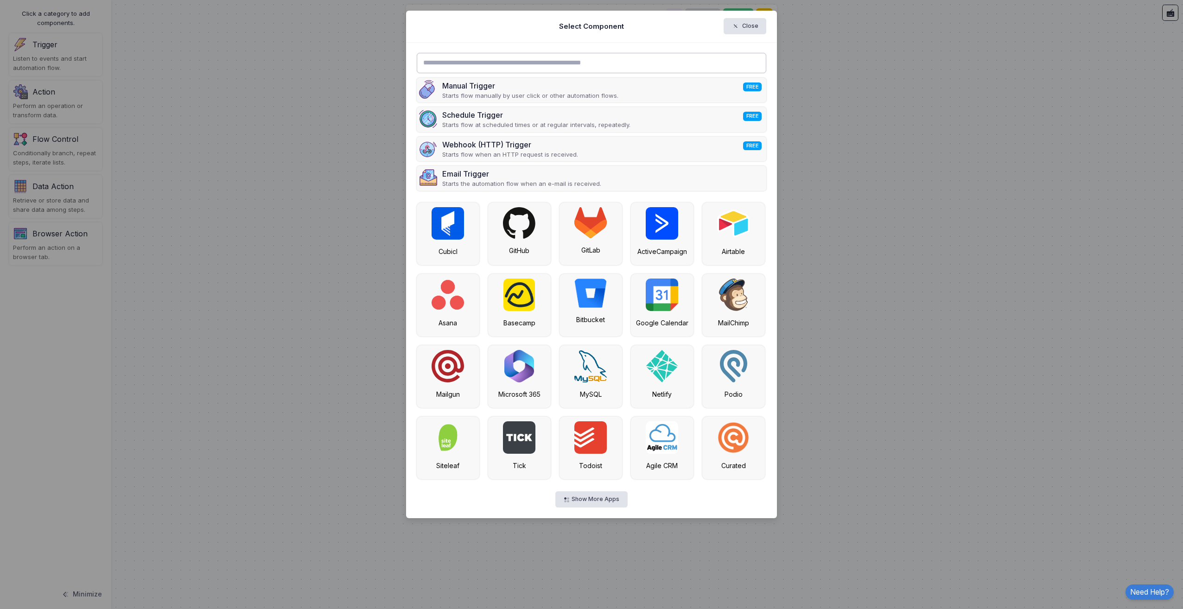
click at [497, 57] on input "text" at bounding box center [592, 63] width 350 height 20
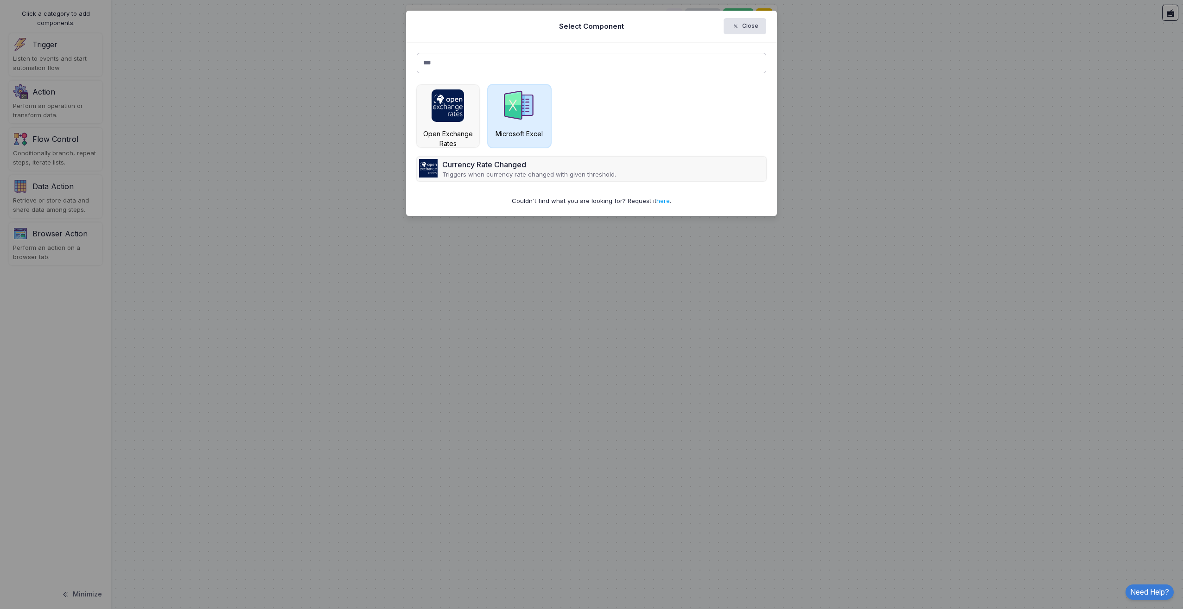
type input "***"
click at [509, 123] on div "Microsoft Excel" at bounding box center [519, 116] width 63 height 63
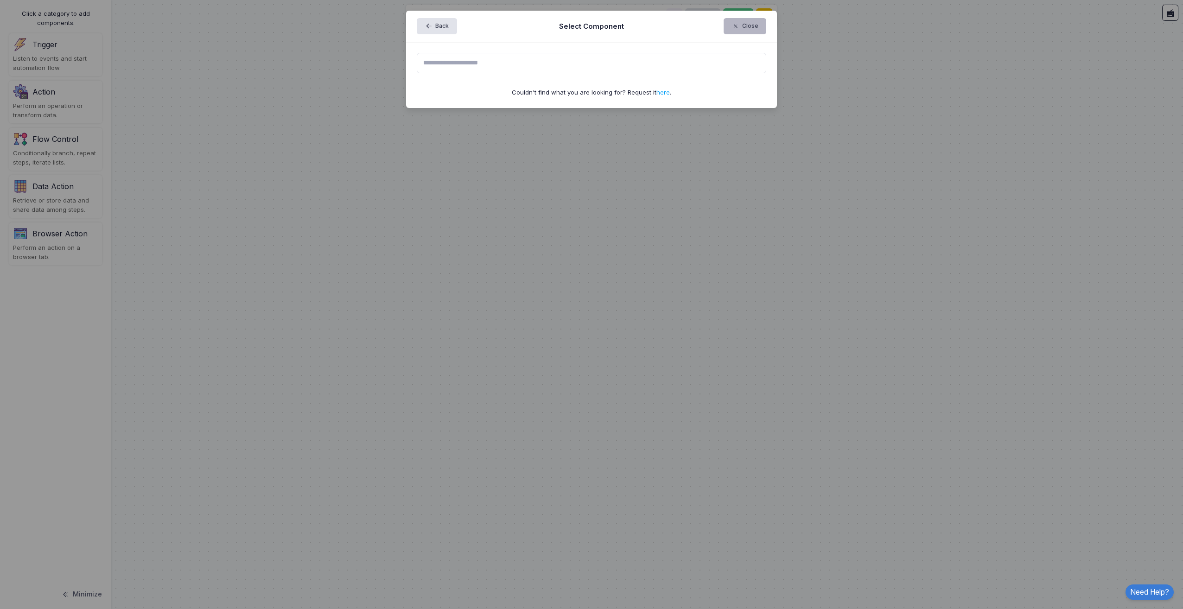
click at [752, 29] on button "Close" at bounding box center [744, 26] width 43 height 16
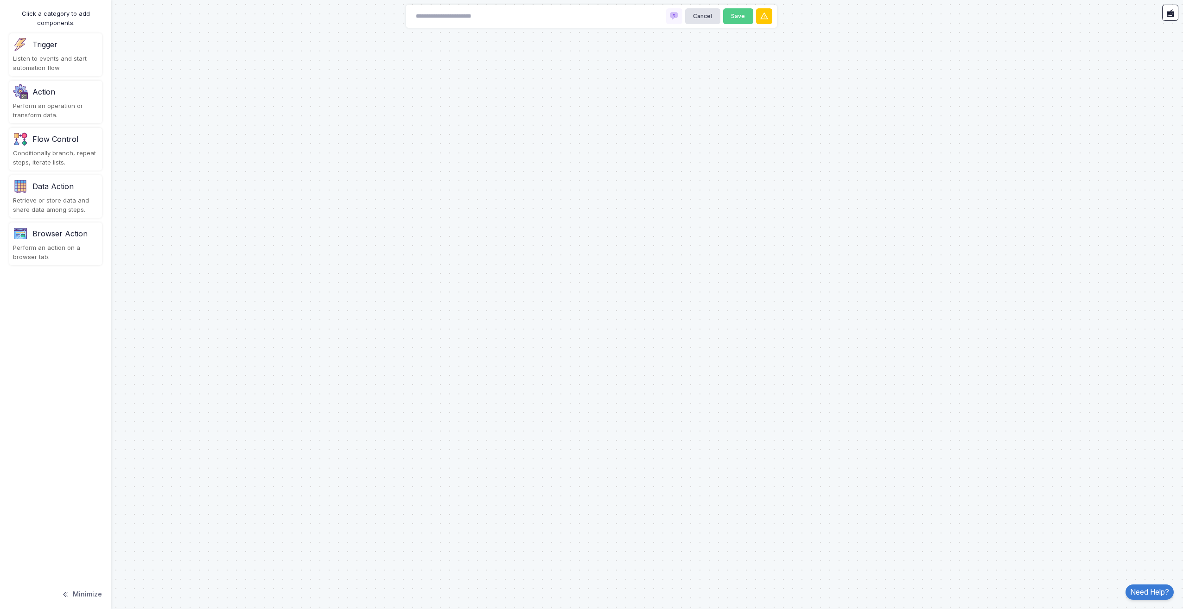
click at [82, 96] on div "Action" at bounding box center [55, 91] width 85 height 15
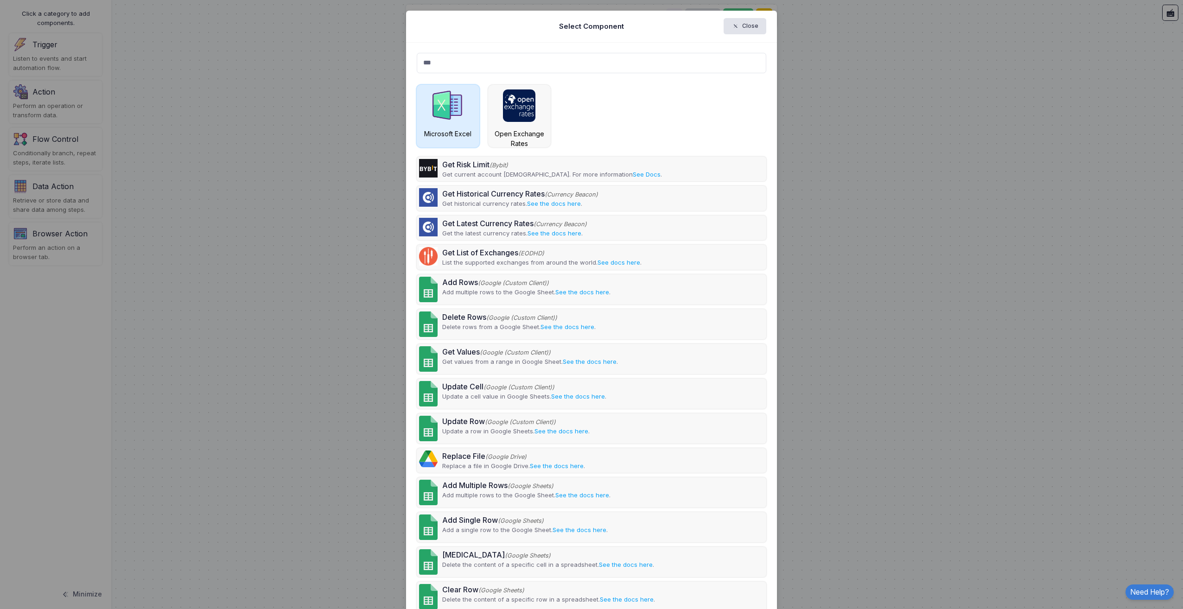
type input "***"
click at [458, 120] on img at bounding box center [447, 105] width 32 height 32
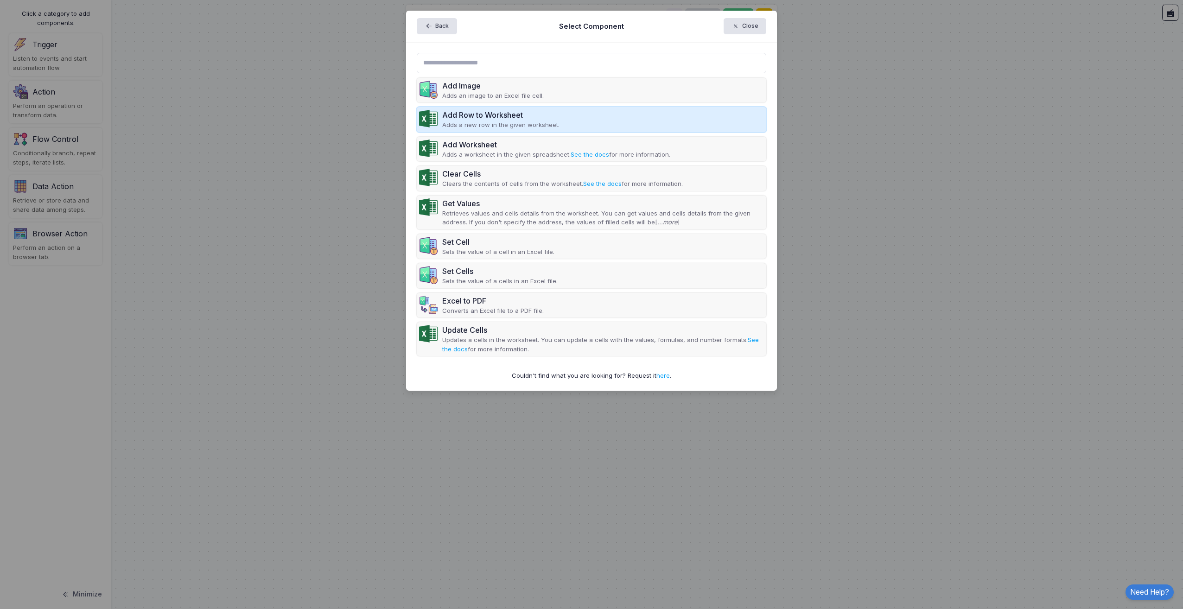
click at [456, 123] on p "Adds a new row in the given worksheet." at bounding box center [500, 124] width 117 height 9
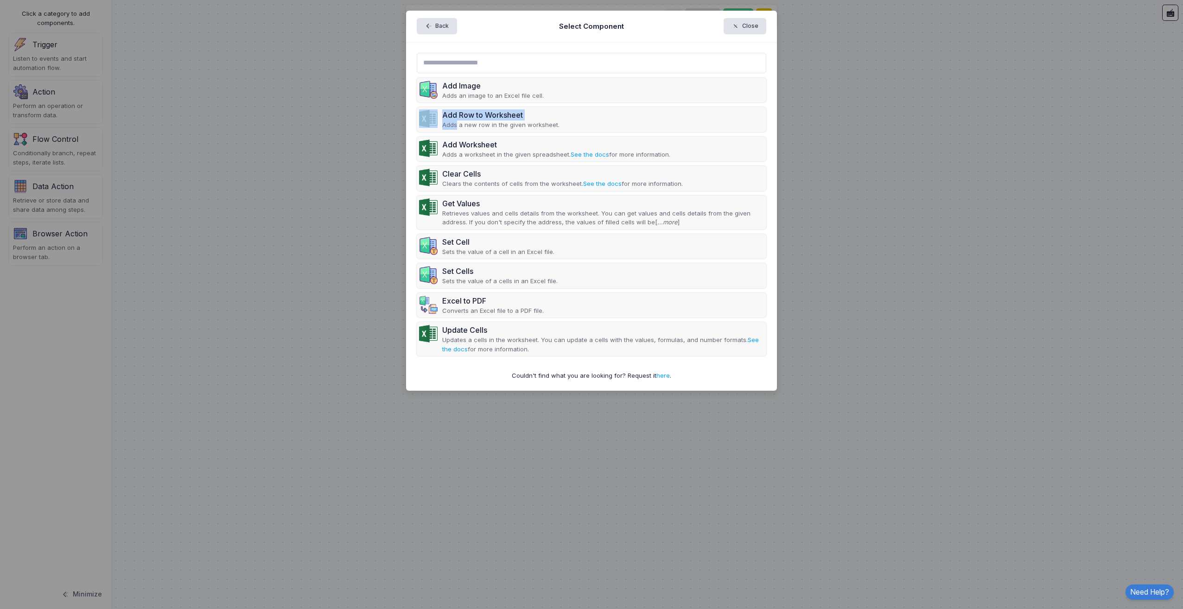
drag, startPoint x: 456, startPoint y: 123, endPoint x: 352, endPoint y: 114, distance: 104.7
click at [352, 114] on ngb-modal-window "Back Select Component Close Add Image Adds an image to an Excel file cell. Add …" at bounding box center [591, 304] width 1183 height 609
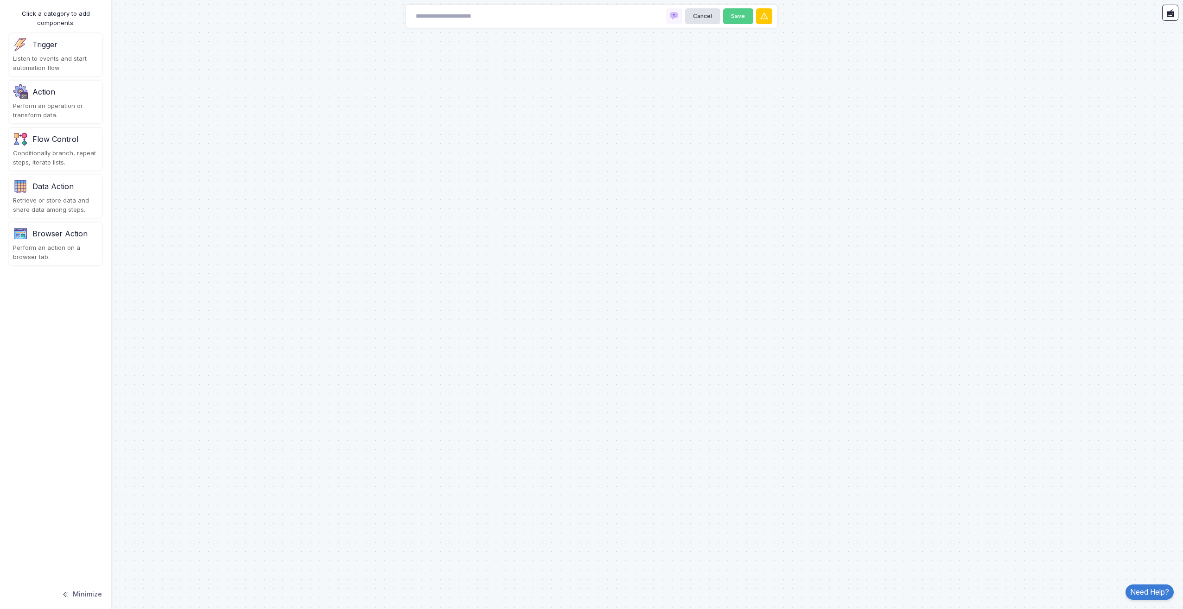
click at [422, 173] on div at bounding box center [591, 304] width 1183 height 609
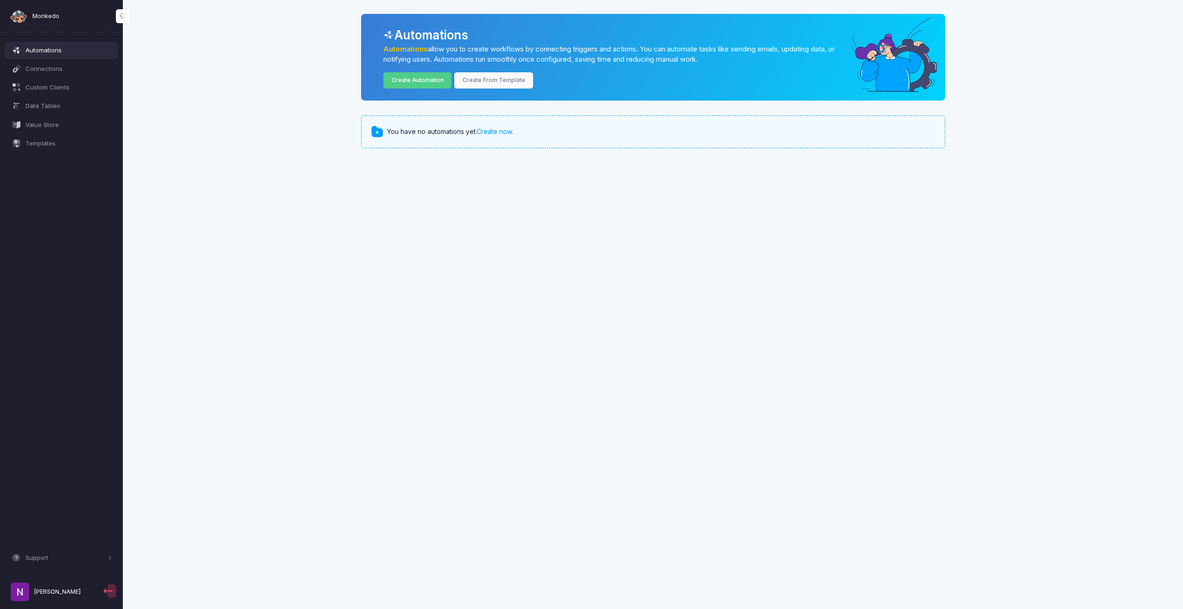
click at [495, 134] on link "Create now" at bounding box center [493, 131] width 35 height 8
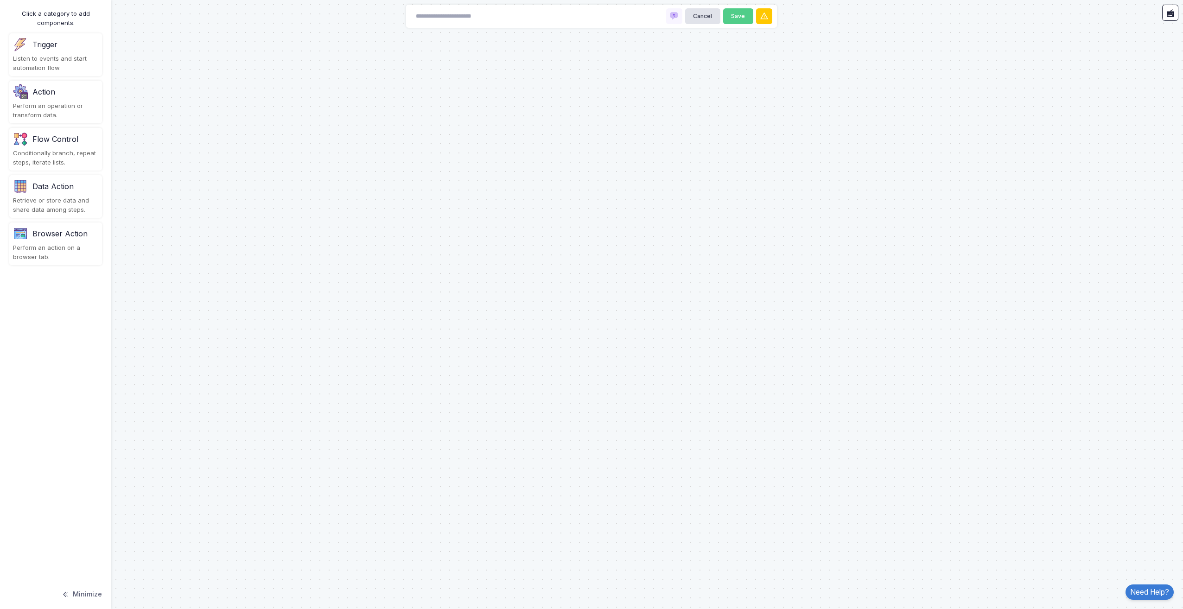
click at [63, 69] on div "Listen to events and start automation flow." at bounding box center [55, 63] width 85 height 18
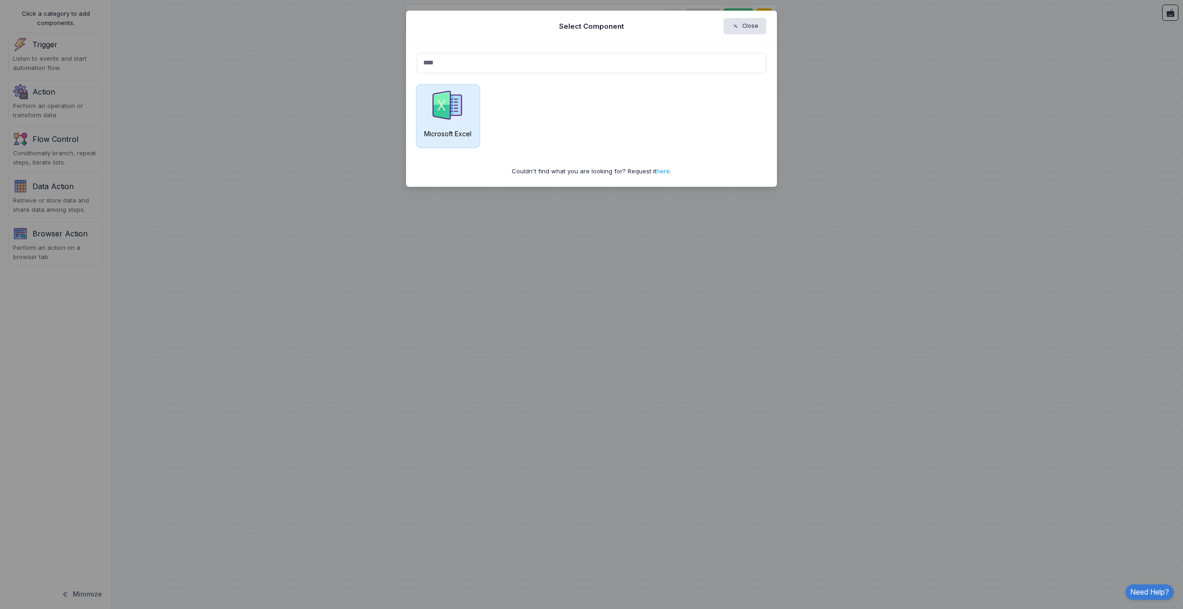
type input "****"
click at [454, 114] on img at bounding box center [447, 105] width 32 height 32
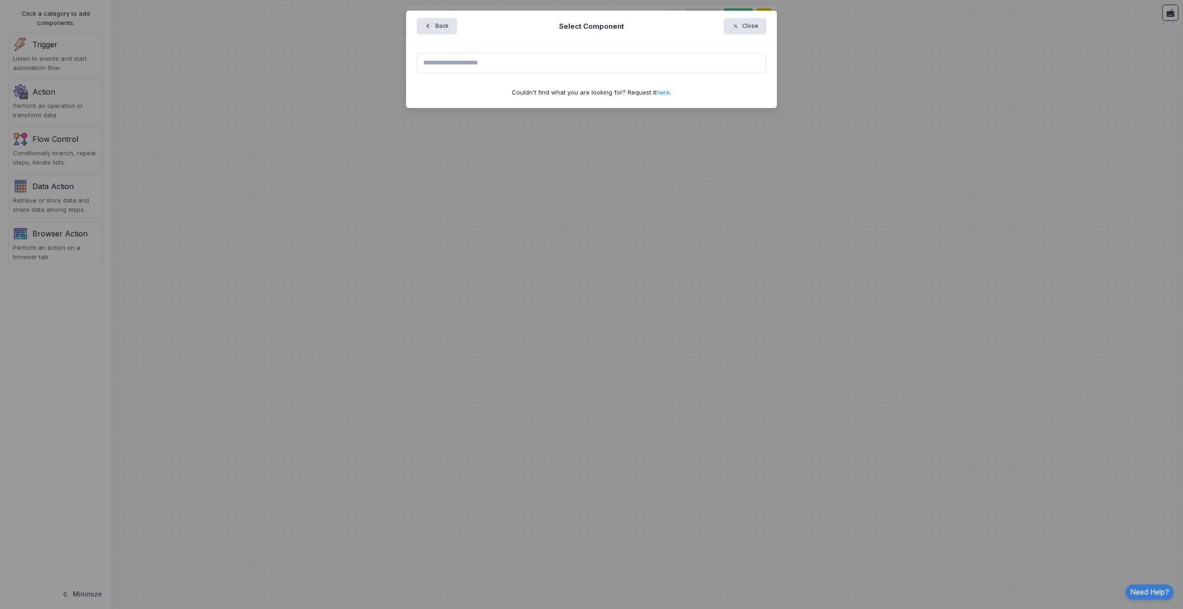
click at [664, 95] on link "here" at bounding box center [662, 92] width 13 height 7
click at [419, 28] on button "Back" at bounding box center [437, 26] width 40 height 16
click at [200, 155] on ngb-modal-window "Back Select Component Close Couldn't find what you are looking for? Request it …" at bounding box center [591, 304] width 1183 height 609
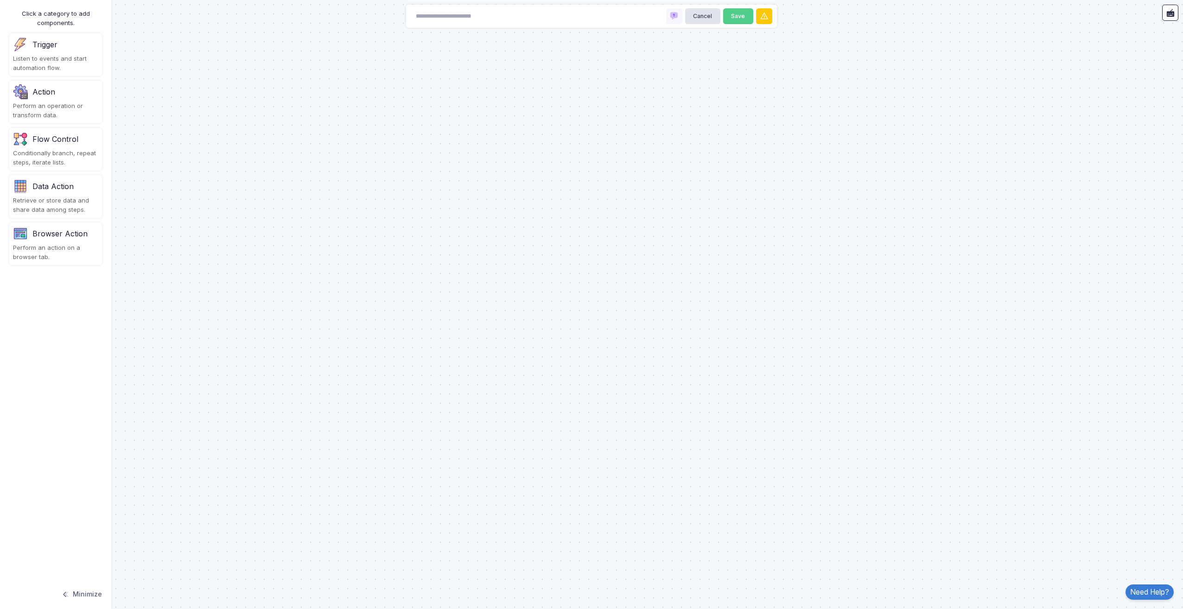
click at [59, 85] on div "Action" at bounding box center [55, 91] width 85 height 15
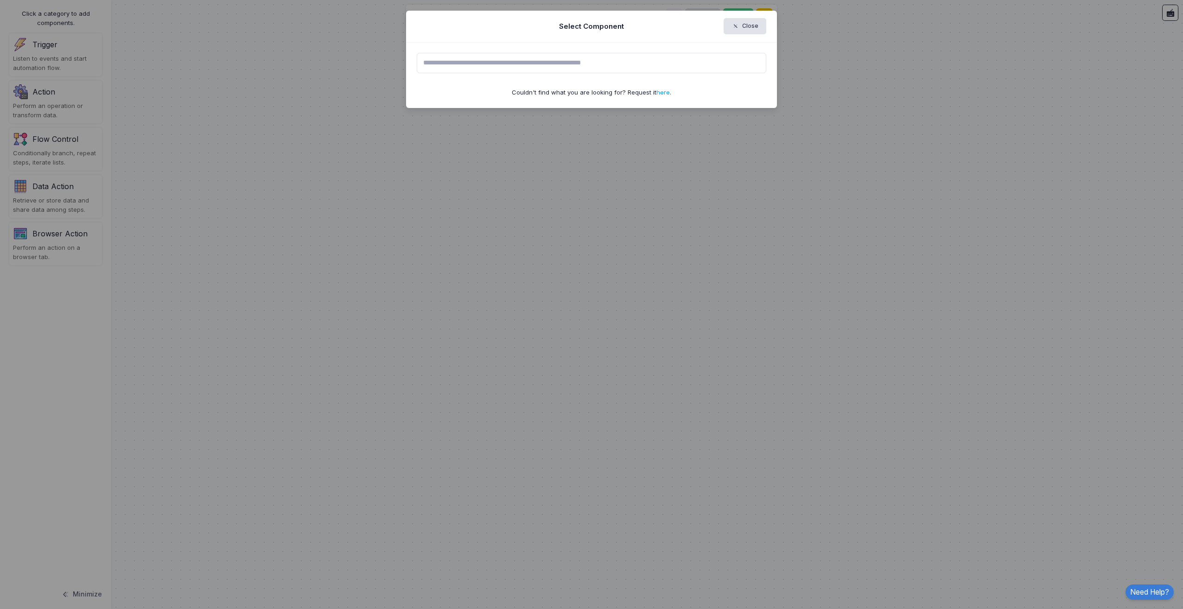
click at [55, 53] on ngb-modal-window "Select Component Close Couldn't find what you are looking for? Request it here ." at bounding box center [591, 304] width 1183 height 609
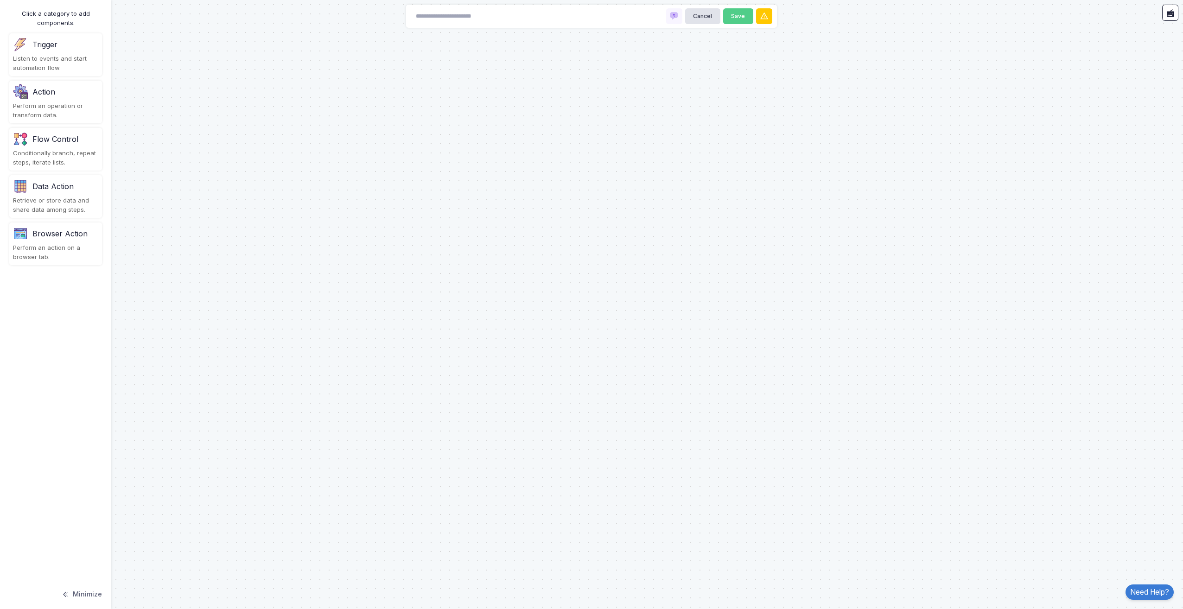
click at [48, 39] on div "Trigger" at bounding box center [44, 44] width 25 height 11
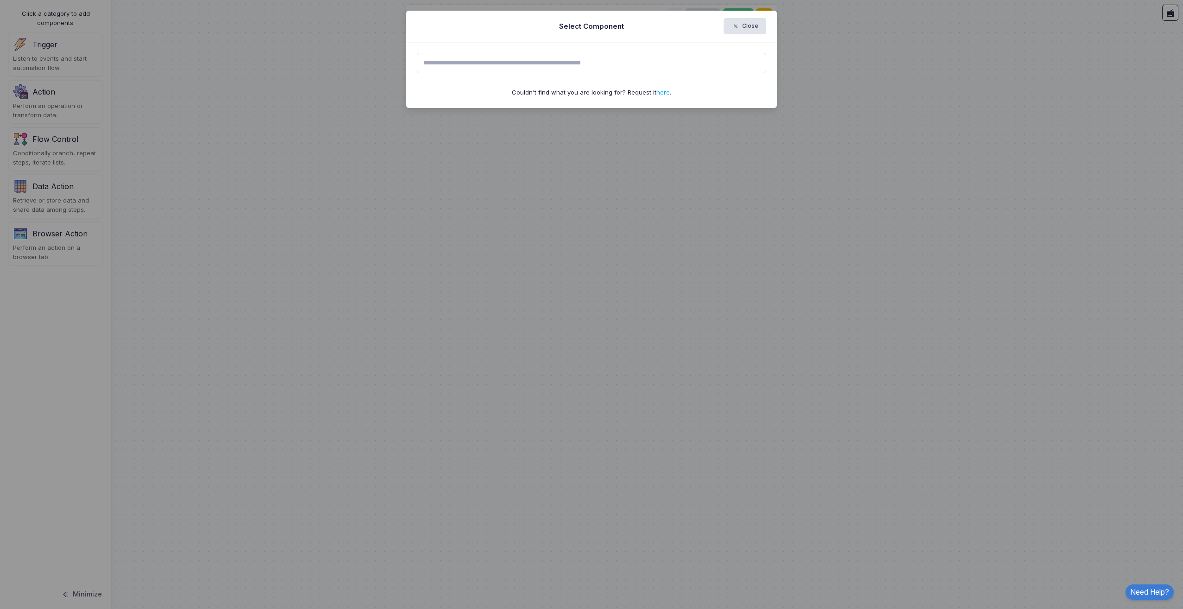
click at [553, 61] on input "text" at bounding box center [592, 63] width 350 height 20
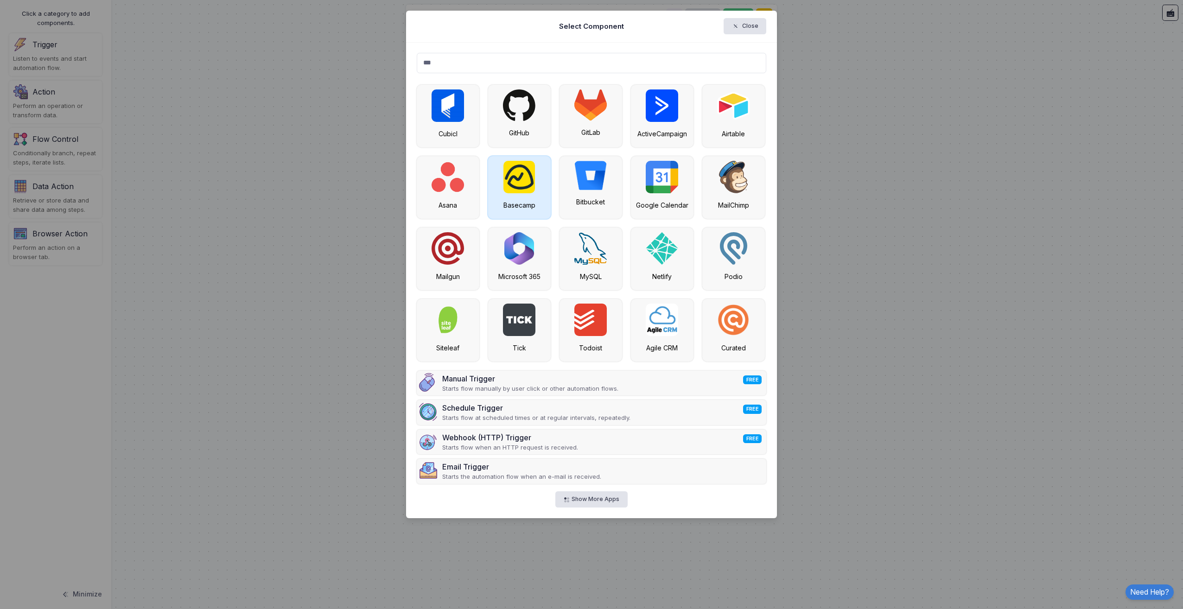
type input "***"
click at [512, 170] on img at bounding box center [519, 177] width 32 height 32
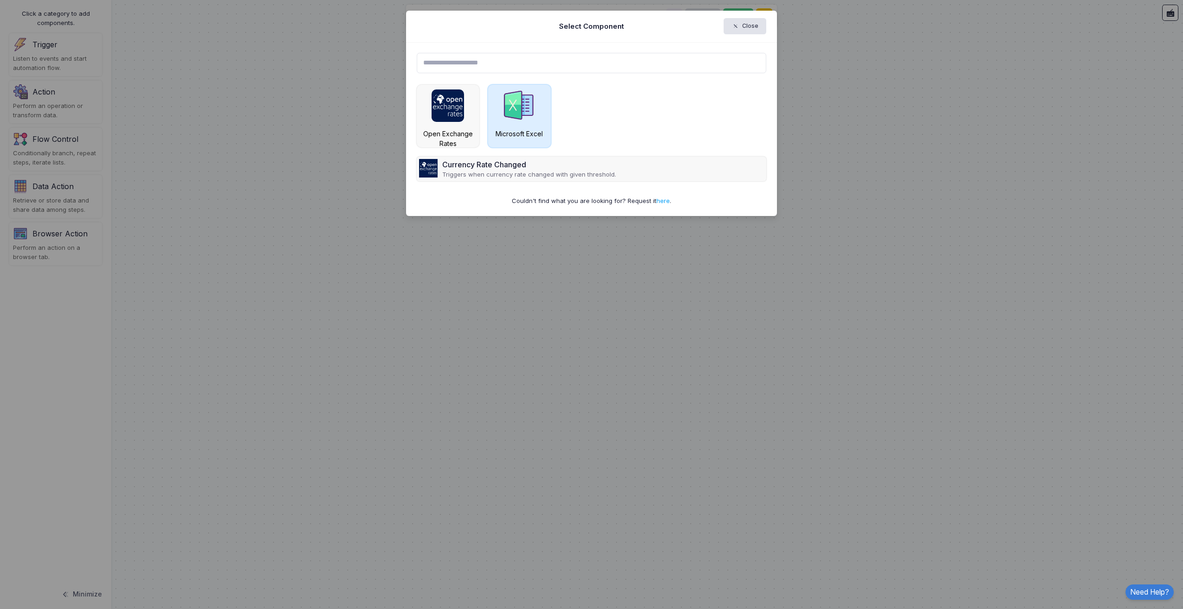
click at [513, 119] on img at bounding box center [519, 105] width 32 height 32
click at [506, 114] on img at bounding box center [519, 105] width 32 height 32
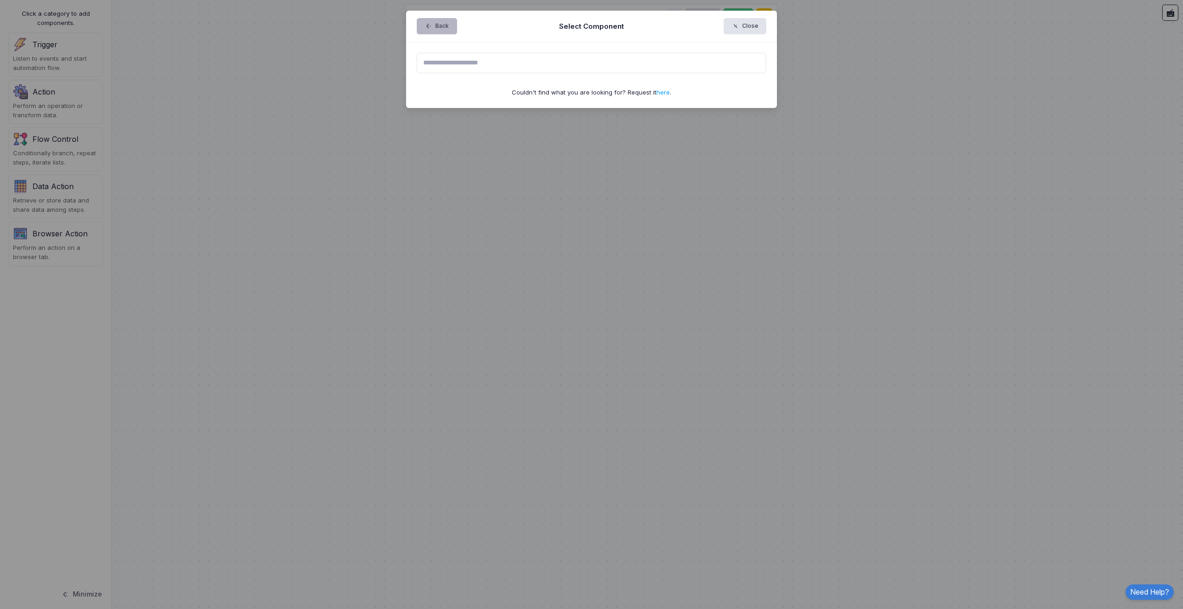
click at [444, 22] on button "Back" at bounding box center [437, 26] width 40 height 16
click at [569, 60] on input "text" at bounding box center [592, 63] width 350 height 20
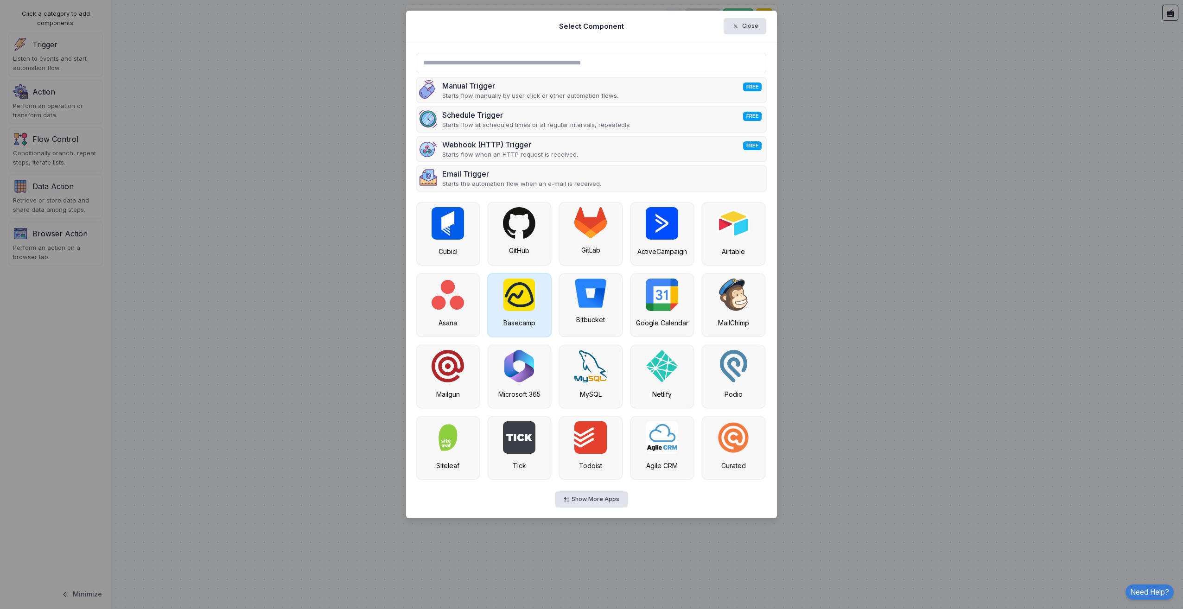
click at [531, 312] on div "Basecamp" at bounding box center [519, 305] width 63 height 63
click at [544, 292] on div "Basecamp" at bounding box center [519, 305] width 63 height 63
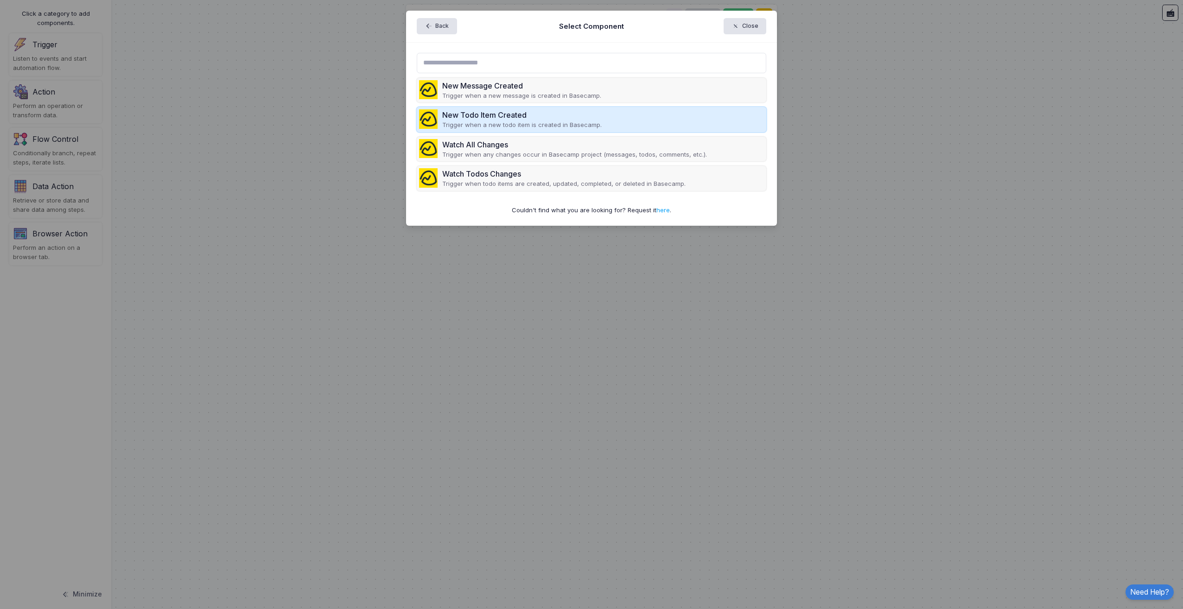
click at [496, 124] on p "Trigger when a new todo item is created in Basecamp." at bounding box center [521, 124] width 159 height 9
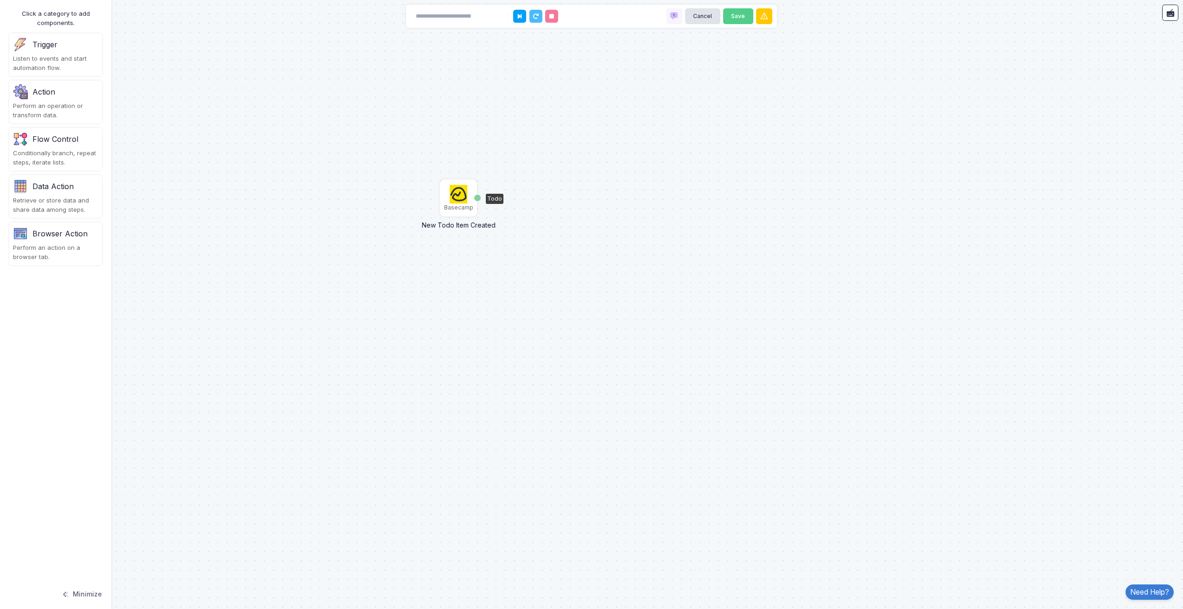
click at [458, 198] on img at bounding box center [459, 194] width 18 height 19
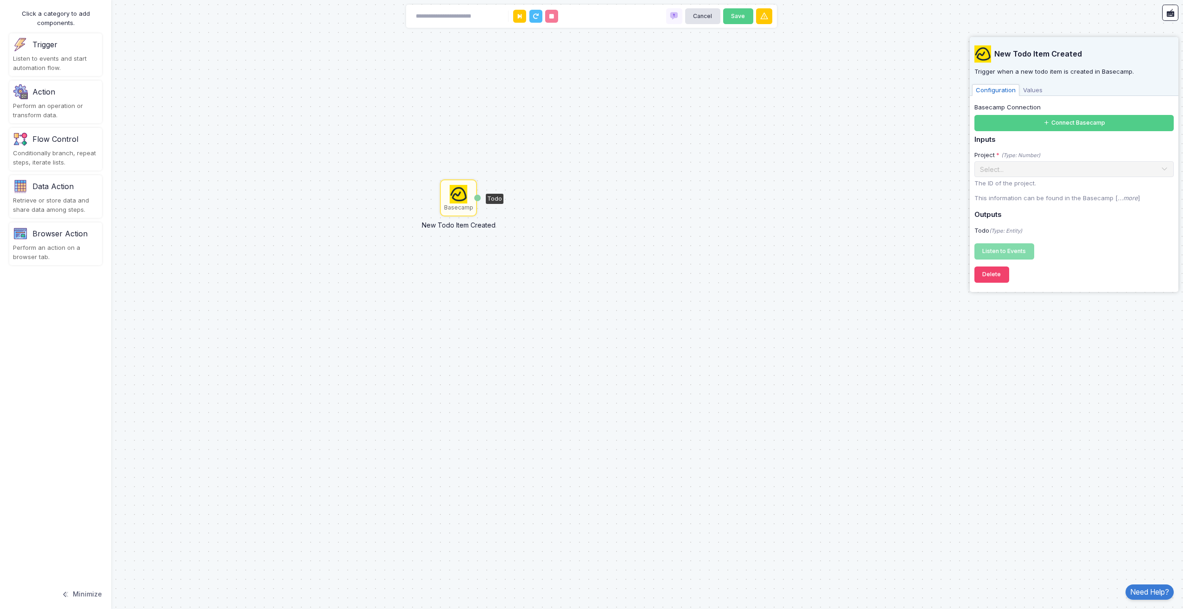
click at [471, 208] on div "Basecamp" at bounding box center [458, 207] width 29 height 8
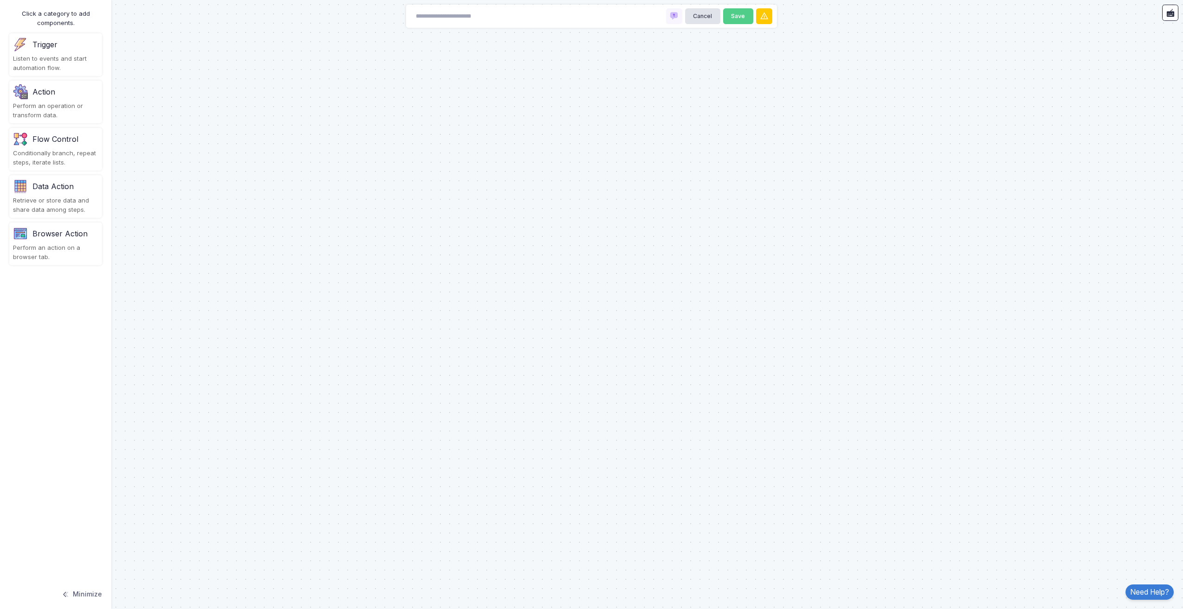
click at [58, 55] on div "Listen to events and start automation flow." at bounding box center [55, 63] width 85 height 18
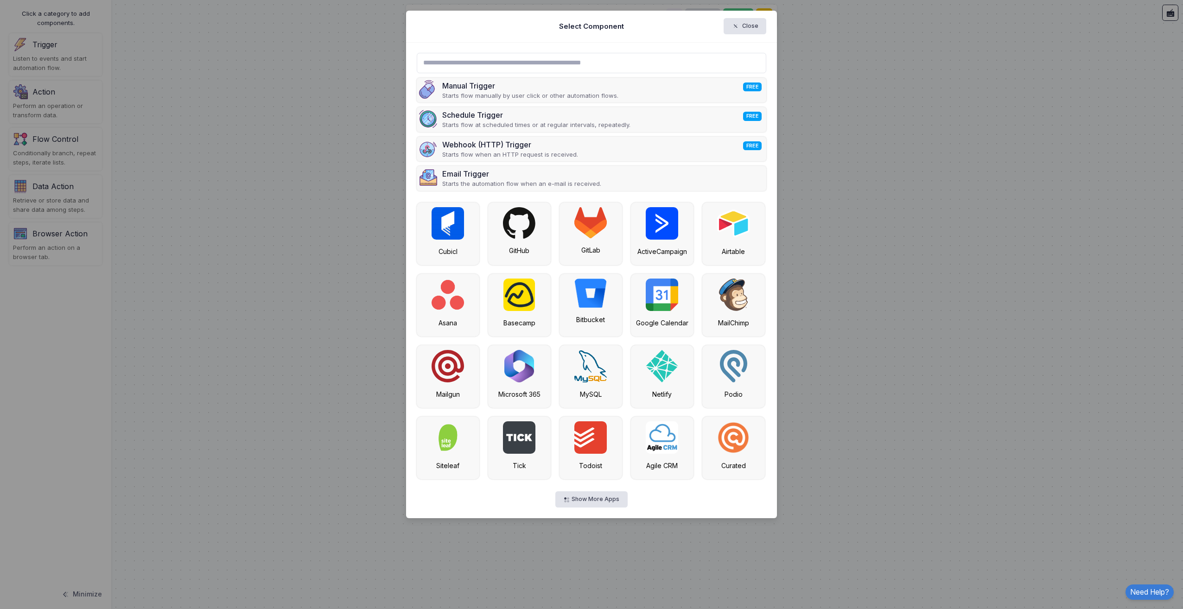
click at [513, 62] on input "text" at bounding box center [592, 63] width 350 height 20
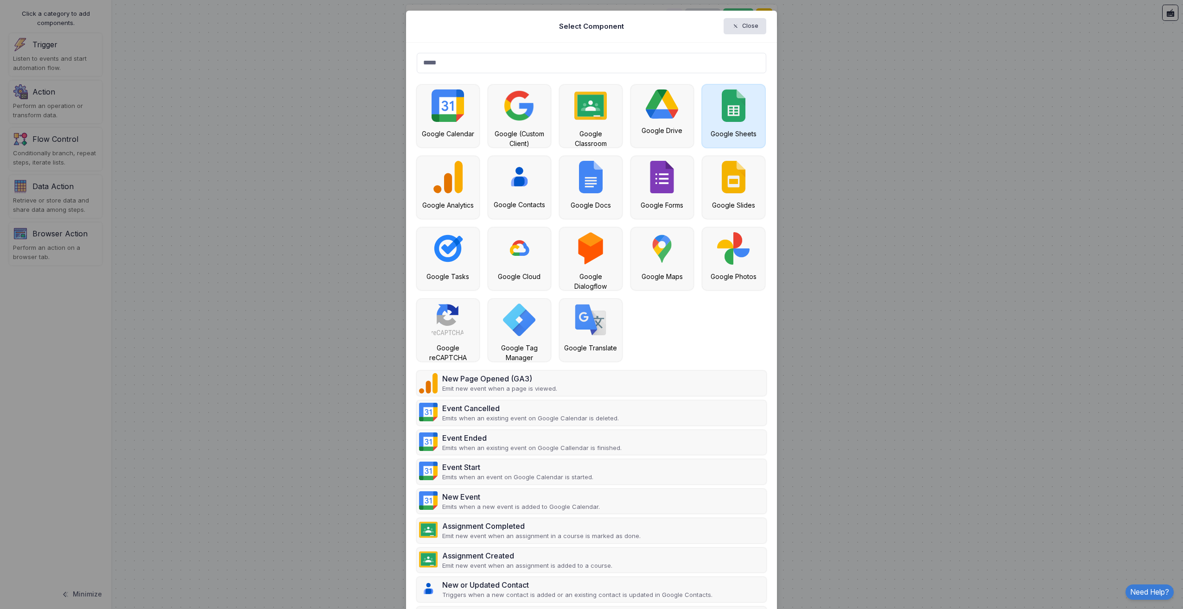
type input "*****"
click at [713, 102] on div "Google Sheets" at bounding box center [733, 116] width 63 height 63
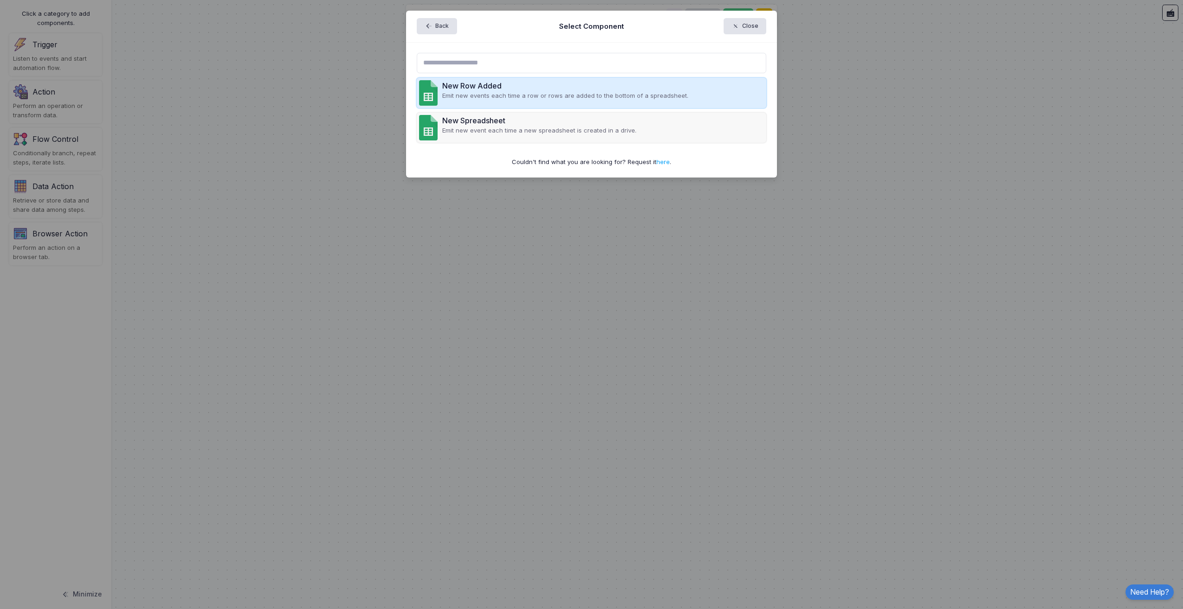
click at [495, 102] on div "New Row Added Emit new events each time a row or rows are added to the bottom o…" at bounding box center [592, 93] width 350 height 30
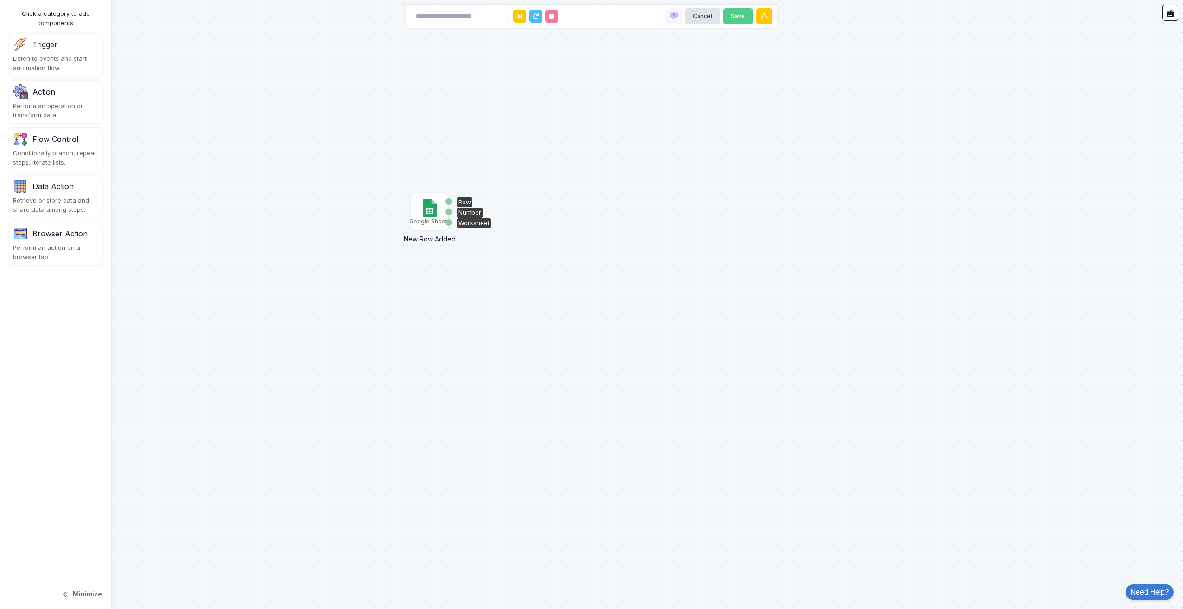
click at [433, 211] on img at bounding box center [429, 208] width 13 height 19
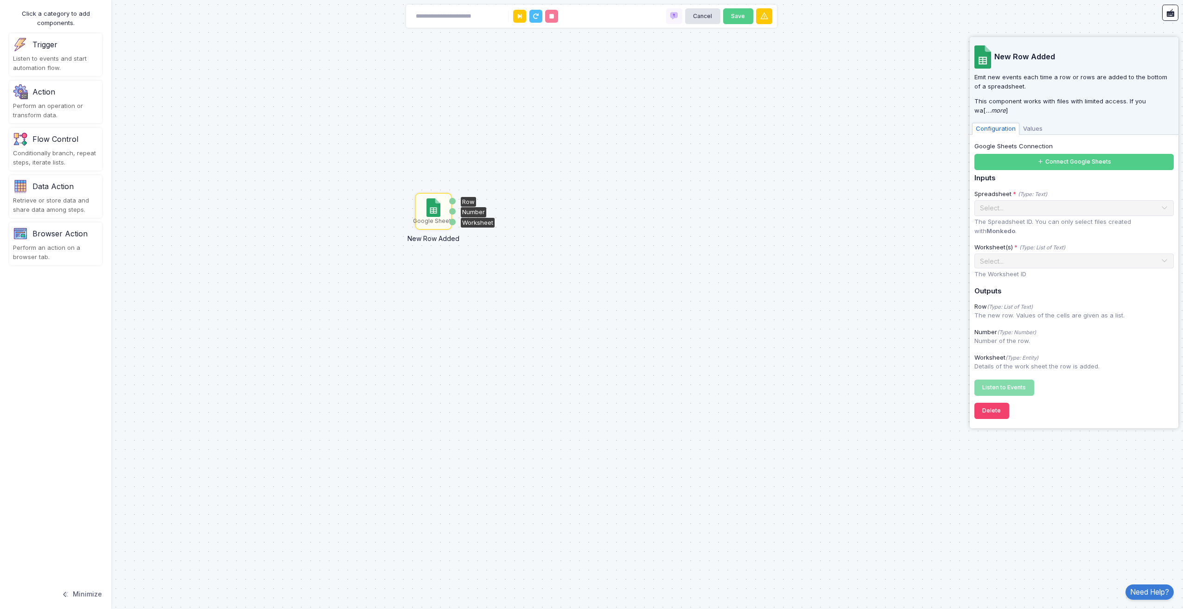
click at [56, 107] on div "Perform an operation or transform data." at bounding box center [55, 110] width 85 height 18
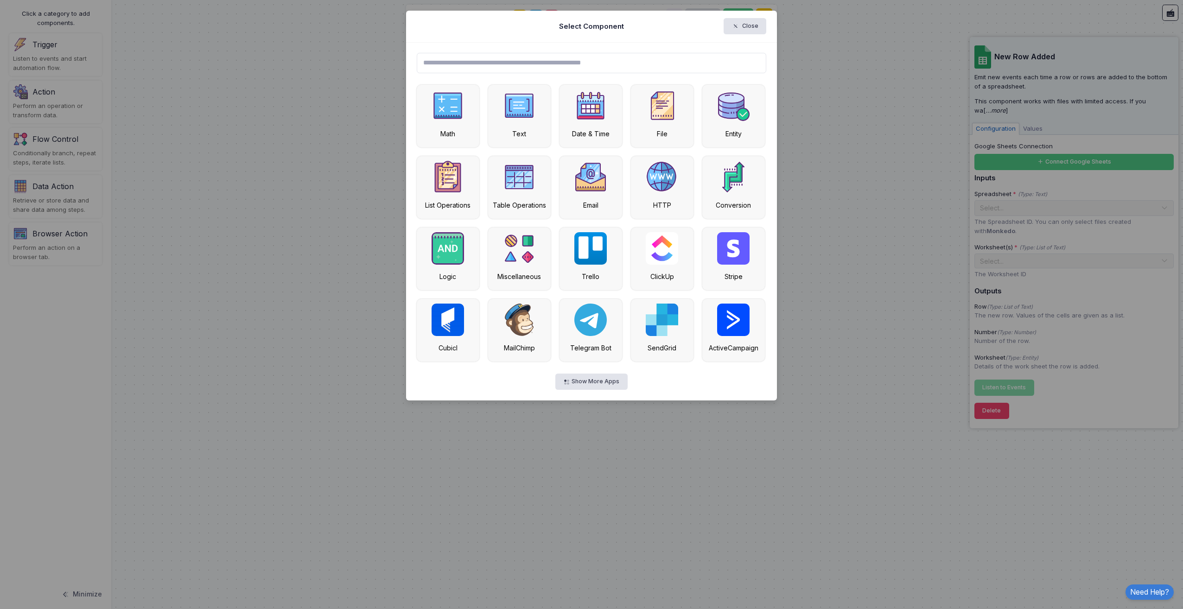
click at [266, 276] on ngb-modal-window "Select Component Close Math Text Date & Time File Entity List Operations Table …" at bounding box center [591, 304] width 1183 height 609
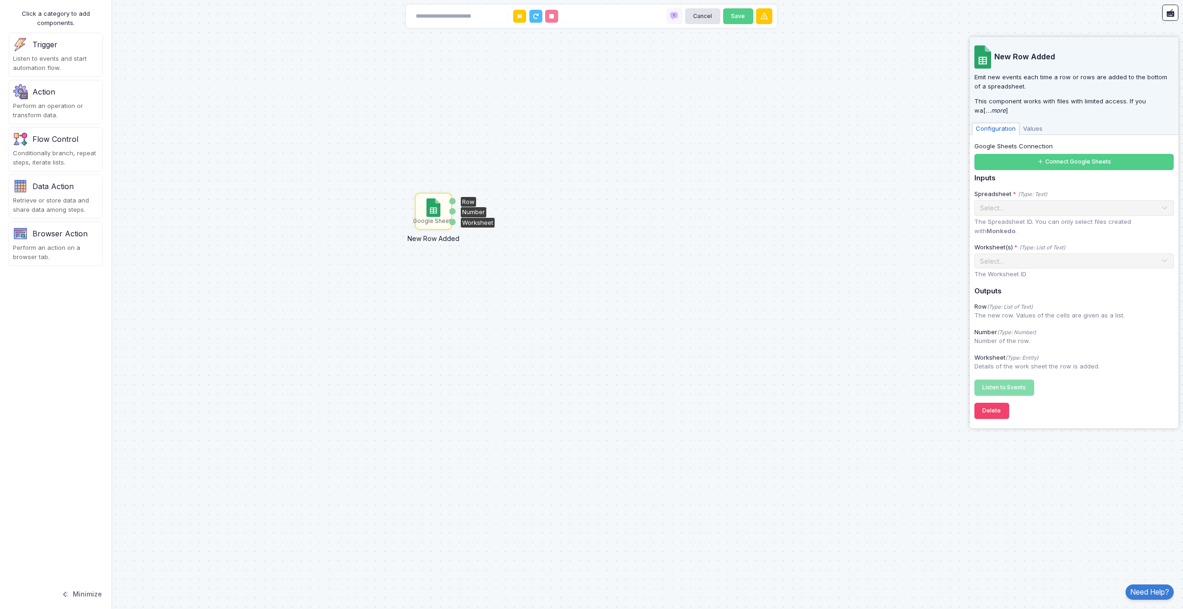
click at [61, 193] on div "Data Action" at bounding box center [55, 186] width 85 height 15
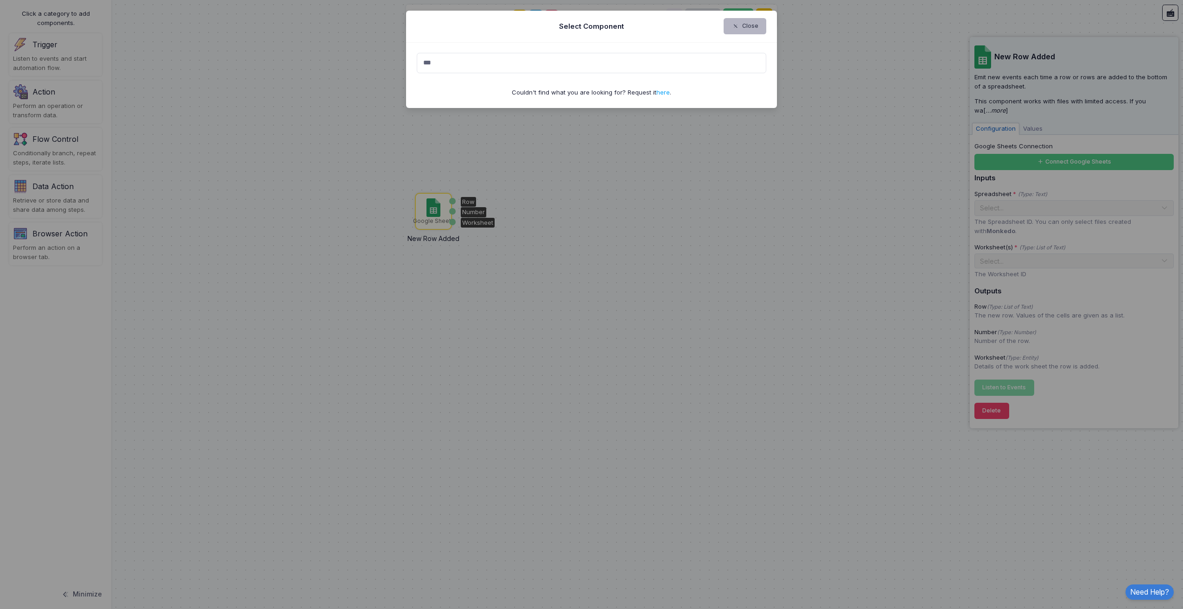
type input "***"
click at [752, 32] on button "Close" at bounding box center [744, 26] width 43 height 16
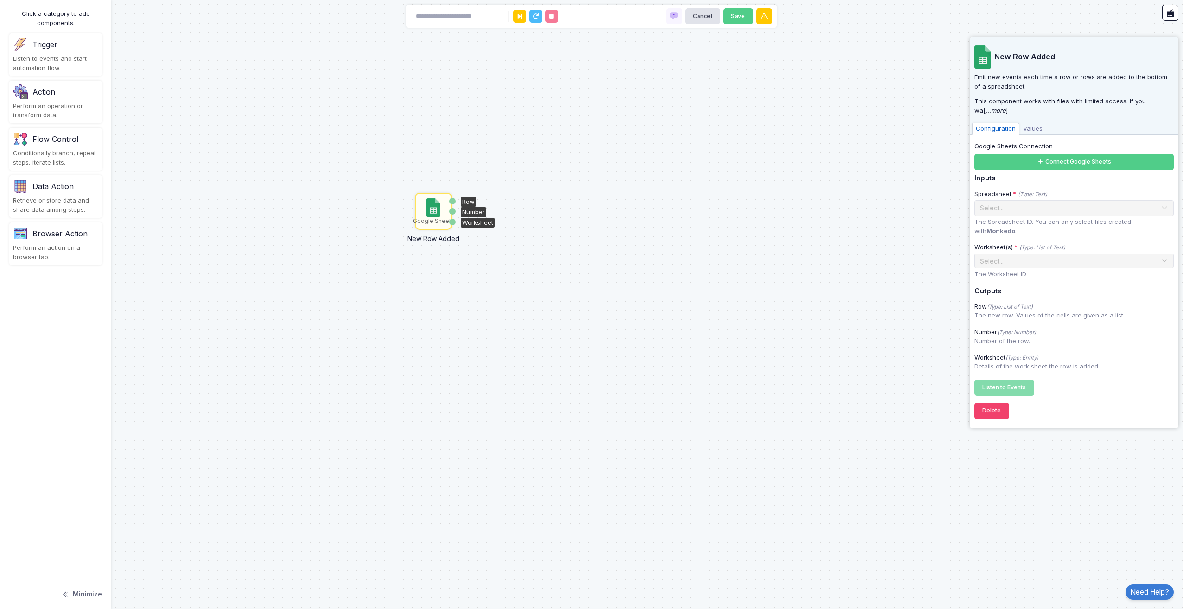
click at [18, 53] on div "Trigger Listen to events and start automation flow." at bounding box center [55, 54] width 93 height 43
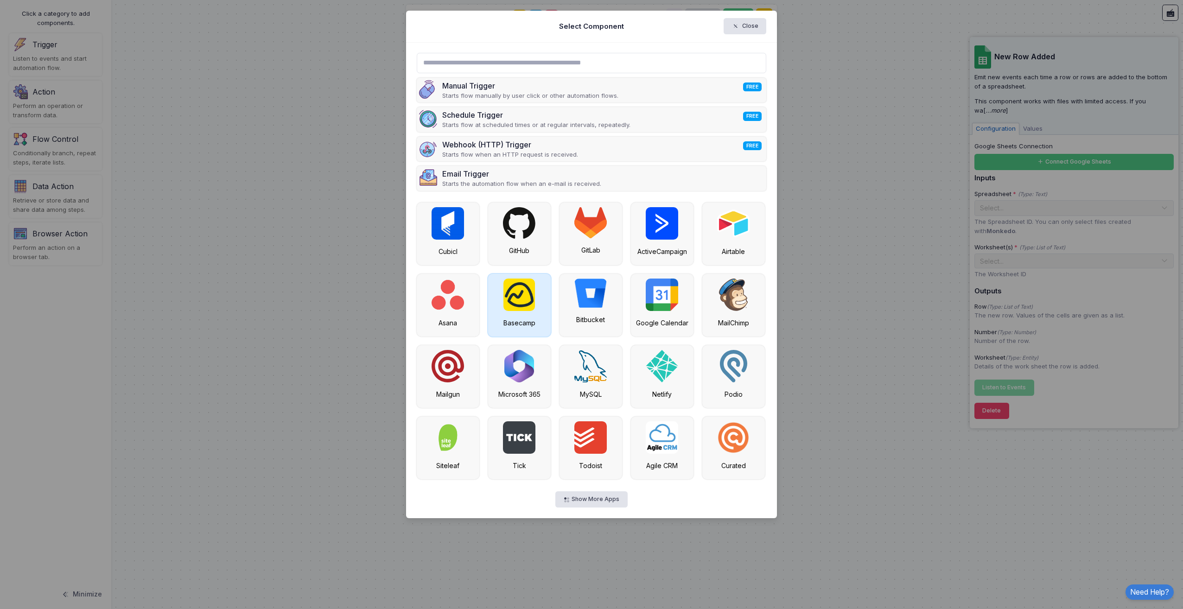
click at [525, 284] on img at bounding box center [519, 295] width 32 height 32
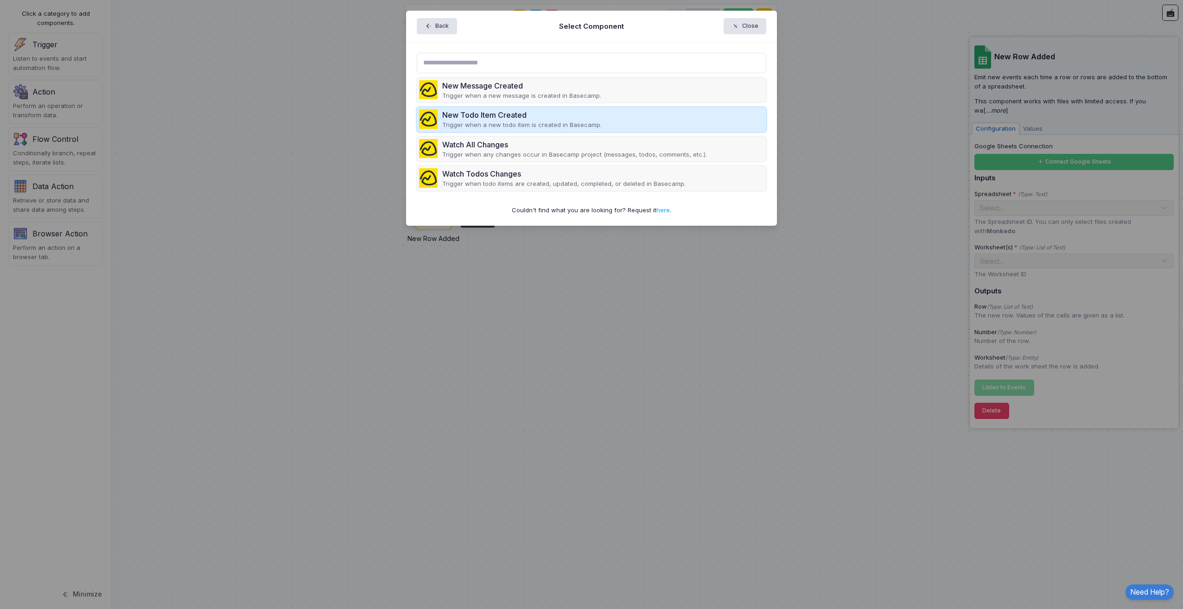
click at [537, 120] on div "New Todo Item Created" at bounding box center [521, 114] width 159 height 11
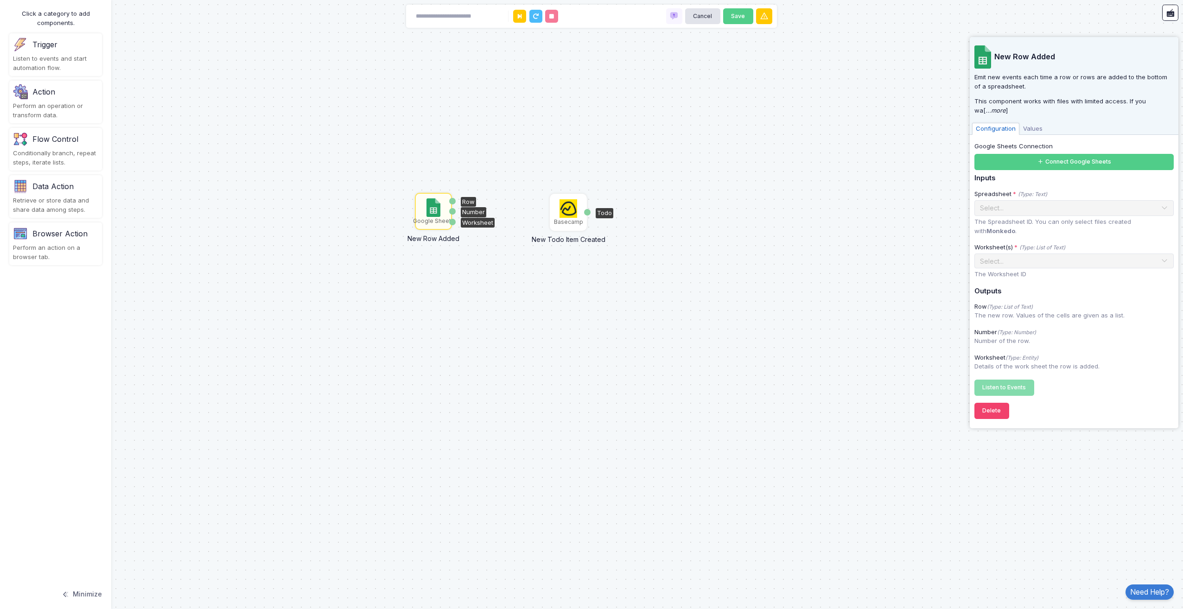
click at [572, 210] on img at bounding box center [568, 208] width 18 height 19
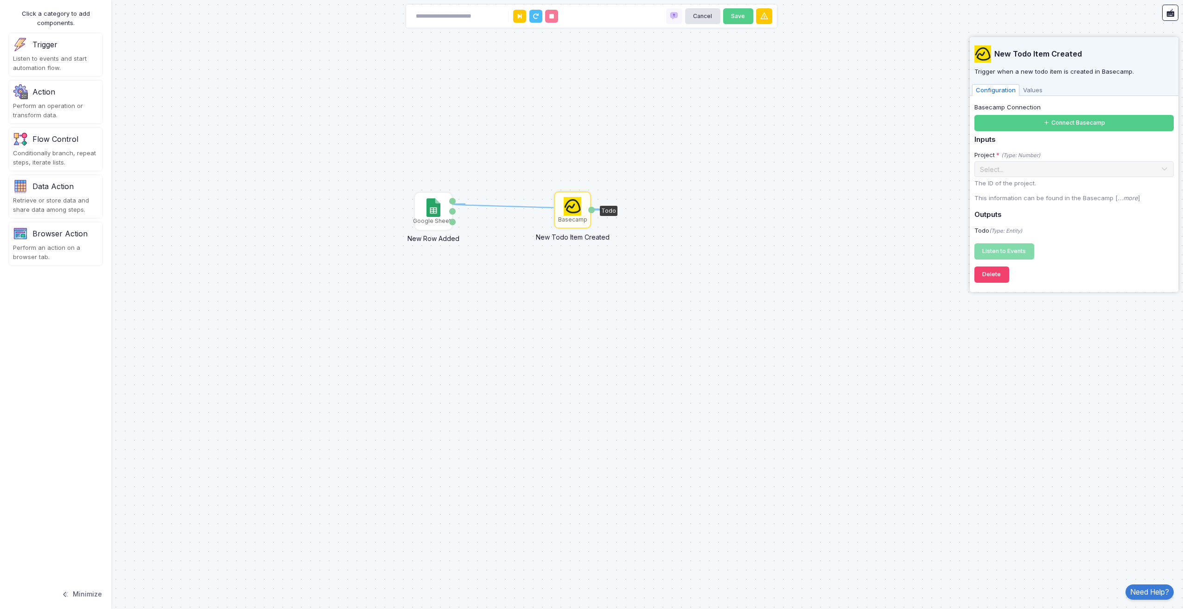
drag, startPoint x: 591, startPoint y: 208, endPoint x: 465, endPoint y: 204, distance: 126.1
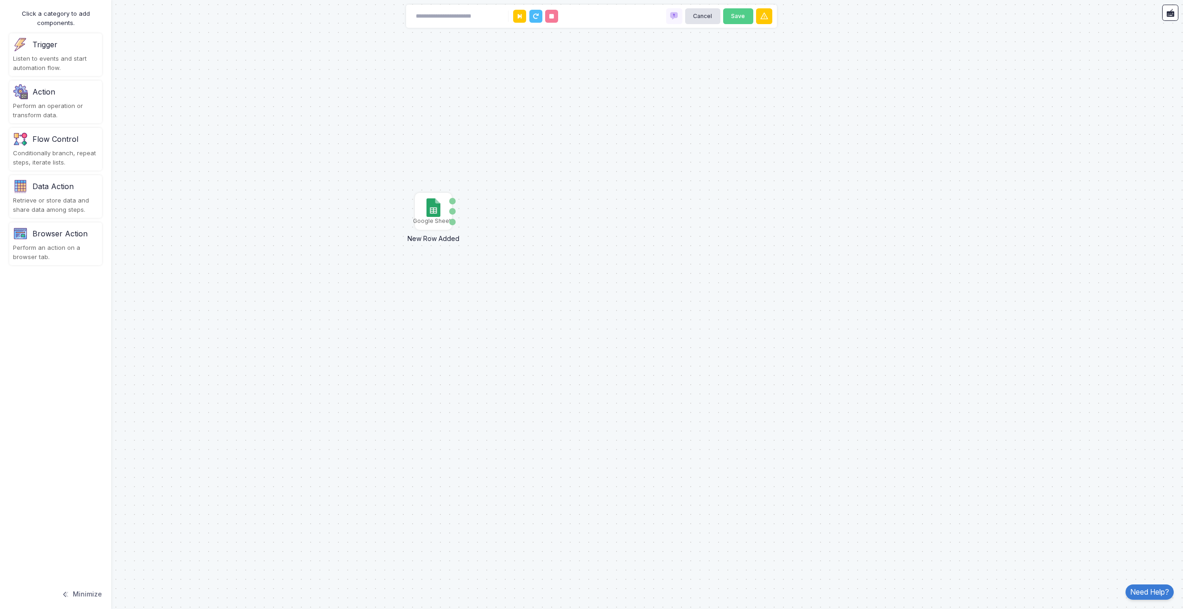
click at [68, 97] on div "Action" at bounding box center [55, 91] width 85 height 15
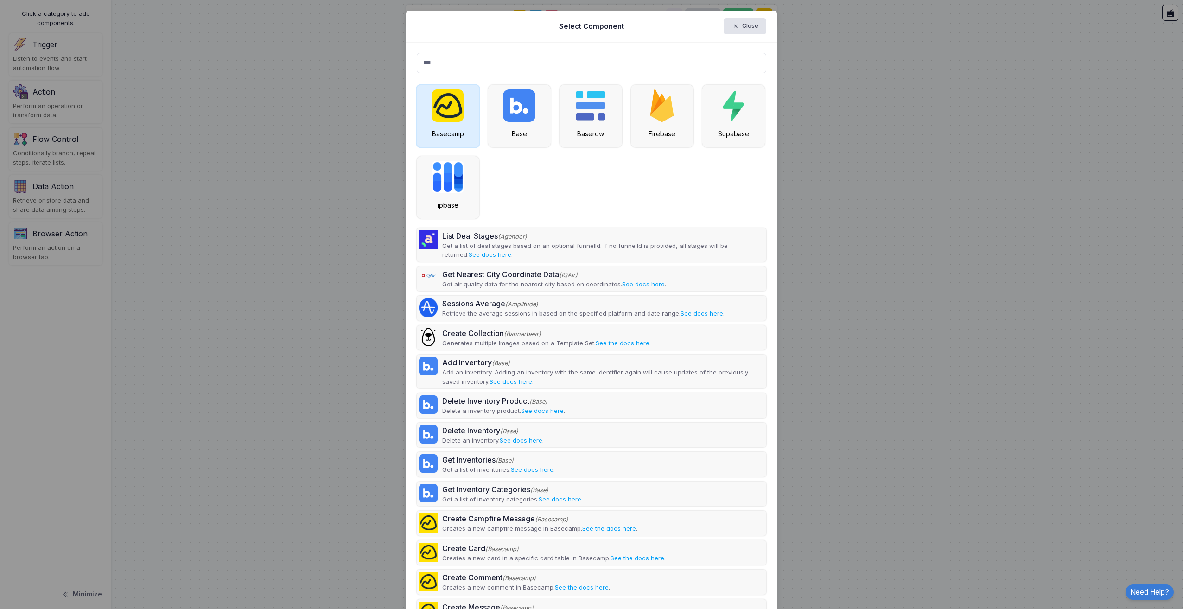
type input "***"
click at [428, 98] on div "Basecamp" at bounding box center [448, 116] width 63 height 63
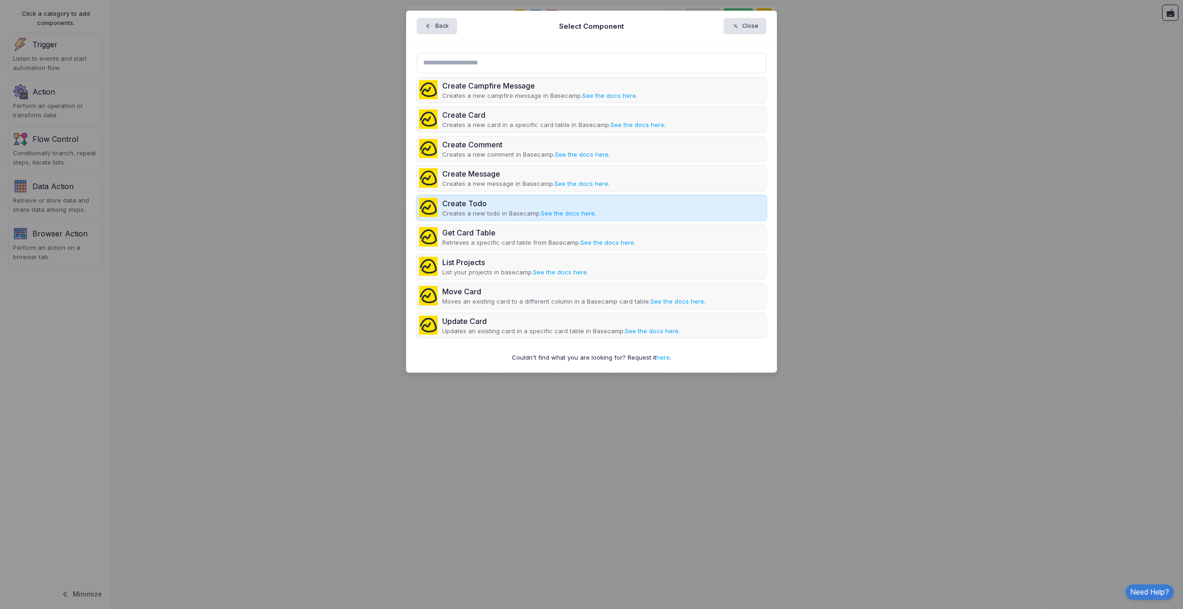
click at [501, 207] on div "Create Todo" at bounding box center [519, 203] width 154 height 11
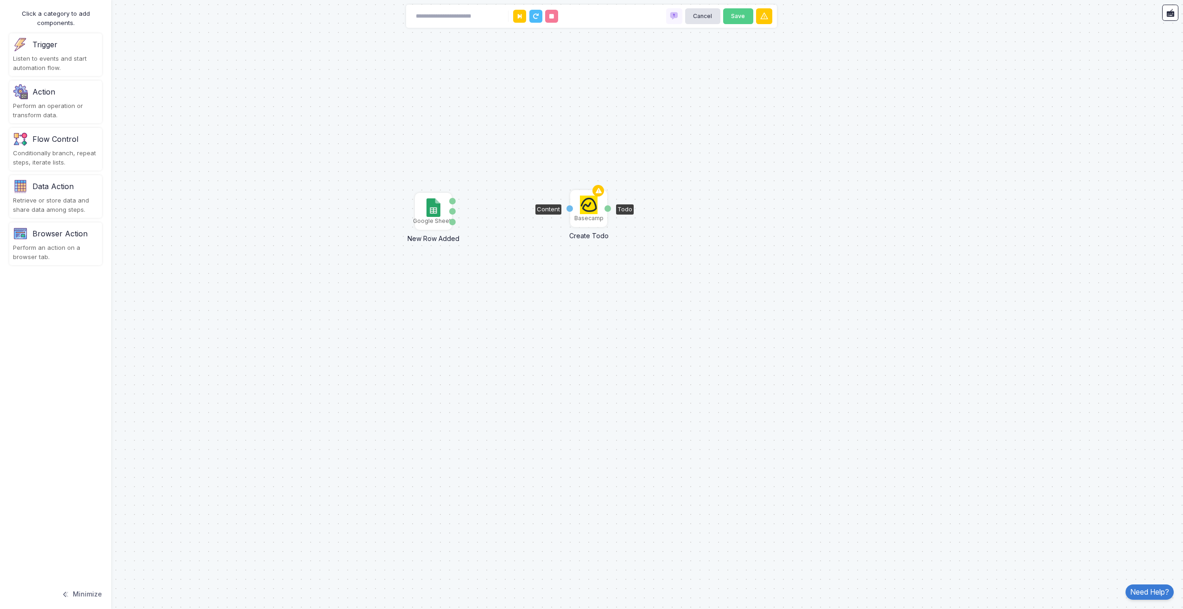
click at [589, 209] on img at bounding box center [589, 205] width 18 height 19
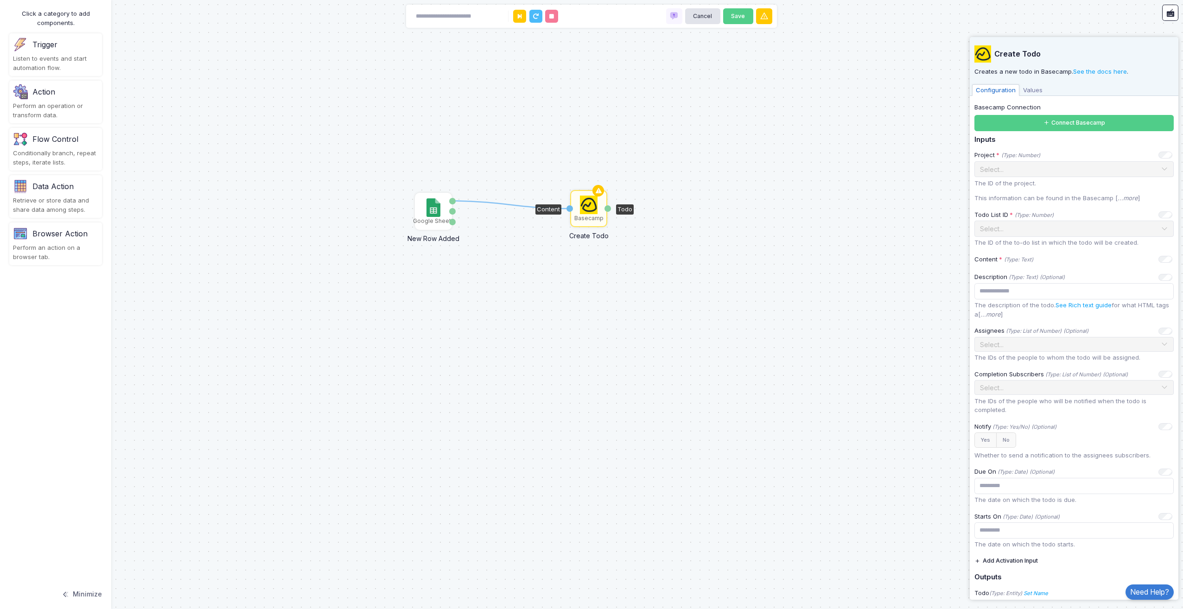
drag, startPoint x: 454, startPoint y: 200, endPoint x: 568, endPoint y: 209, distance: 113.8
click at [0, 0] on div "1 Google Sheets New Row Added Row Number Worksheet Basecamp Create Todo Content…" at bounding box center [0, 0] width 0 height 0
click at [447, 210] on div "Google Sheets" at bounding box center [433, 211] width 35 height 35
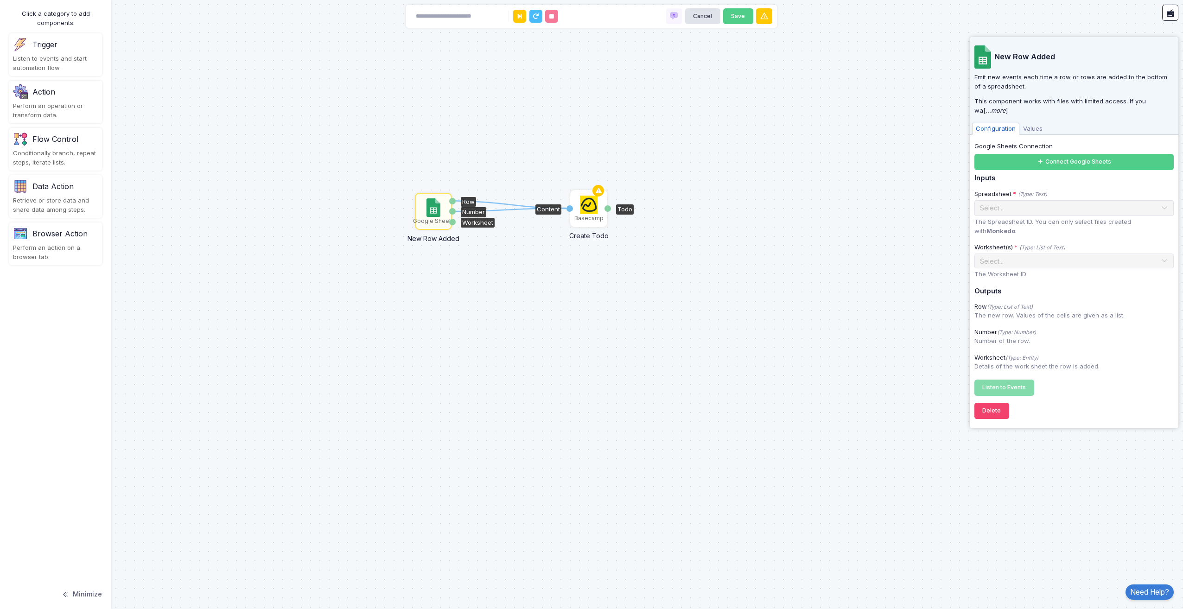
drag, startPoint x: 455, startPoint y: 212, endPoint x: 567, endPoint y: 208, distance: 112.7
click at [0, 0] on div "1 1 Google Sheets New Row Added Row Number Worksheet Basecamp Create Todo Conte…" at bounding box center [0, 0] width 0 height 0
drag, startPoint x: 454, startPoint y: 221, endPoint x: 569, endPoint y: 208, distance: 115.7
click at [0, 0] on div "1 1 1 Google Sheets New Row Added Row Number Worksheet Basecamp Create Todo Con…" at bounding box center [0, 0] width 0 height 0
click at [498, 408] on div "1 1 1 Google Sheets New Row Added Row Number Worksheet Basecamp Create Todo Con…" at bounding box center [591, 304] width 1183 height 609
